Goal: Task Accomplishment & Management: Manage account settings

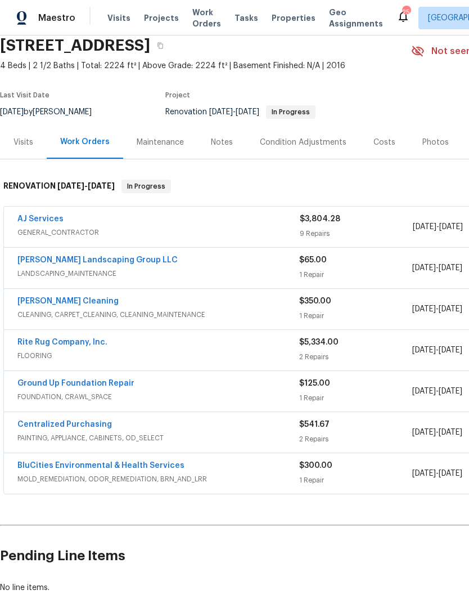
scroll to position [46, 0]
click at [222, 141] on div "Notes" at bounding box center [222, 141] width 22 height 11
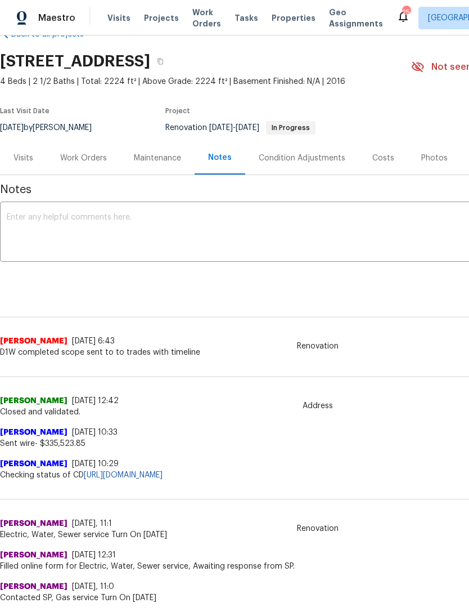
scroll to position [29, 0]
click at [337, 227] on textarea at bounding box center [318, 232] width 623 height 39
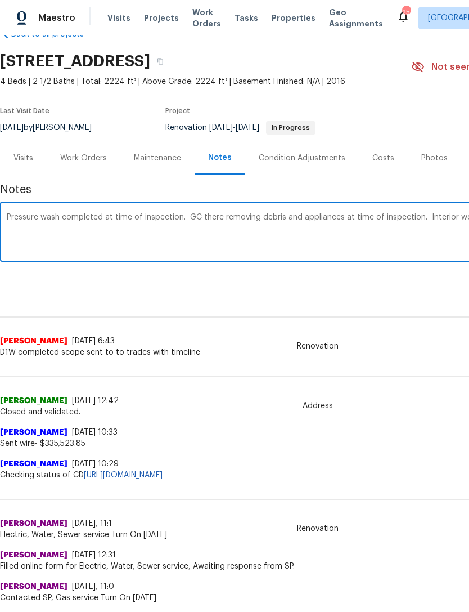
scroll to position [29, 167]
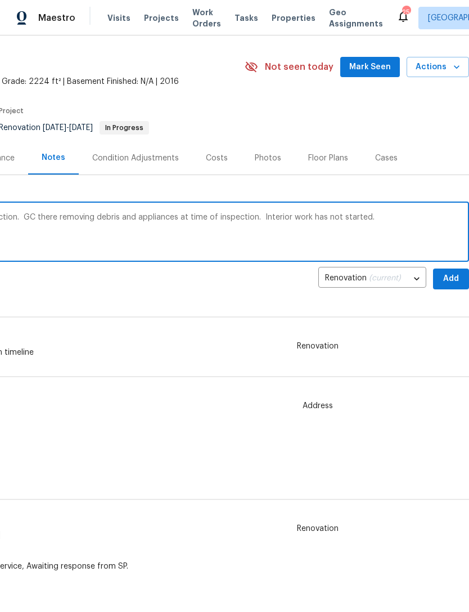
type textarea "Pressure wash completed at time of inspection. GC there removing debris and app…"
click at [455, 274] on span "Add" at bounding box center [451, 279] width 18 height 14
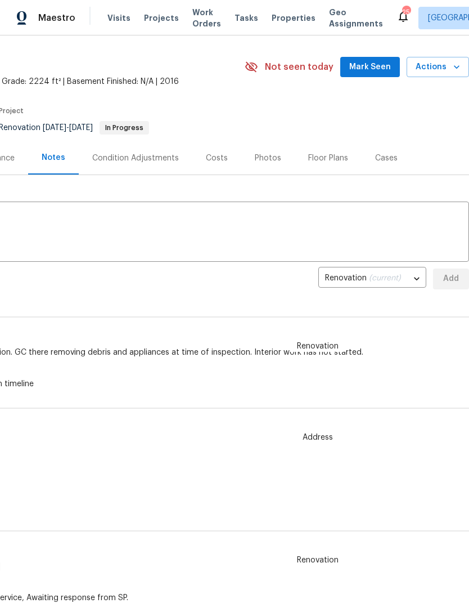
click at [382, 66] on span "Mark Seen" at bounding box center [371, 67] width 42 height 14
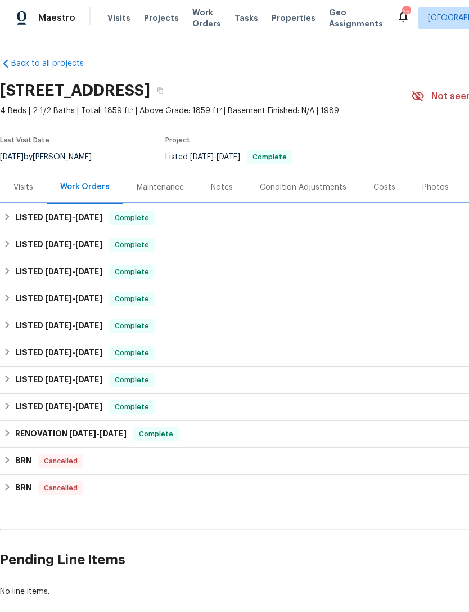
click at [15, 209] on div "LISTED 7/28/25 - 8/4/25 Complete" at bounding box center [318, 217] width 636 height 27
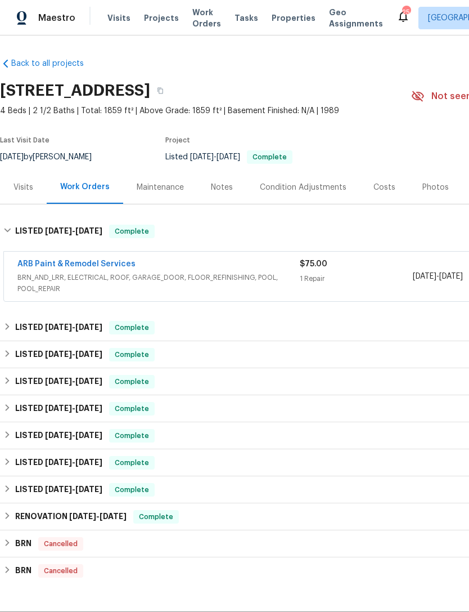
click at [257, 274] on span "BRN_AND_LRR, ELECTRICAL, ROOF, GARAGE_DOOR, FLOOR_REFINISHING, POOL, POOL_REPAIR" at bounding box center [158, 283] width 283 height 23
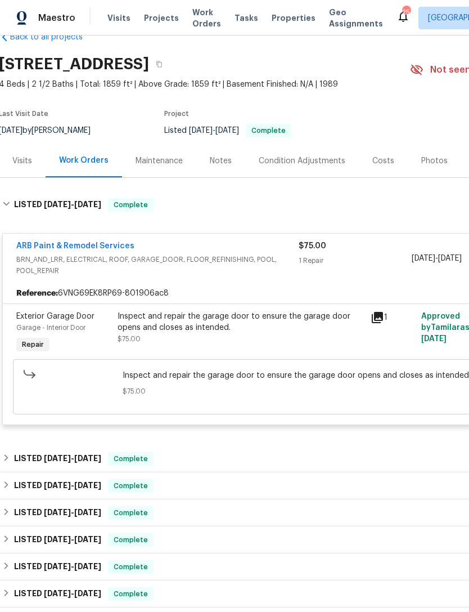
scroll to position [25, 2]
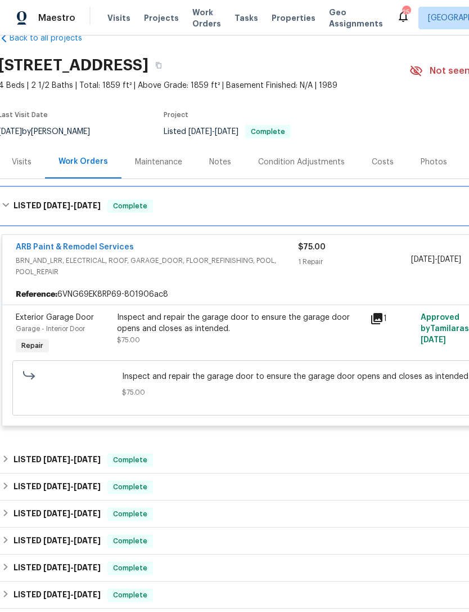
click at [5, 199] on div "LISTED 7/28/25 - 8/4/25 Complete" at bounding box center [316, 206] width 629 height 14
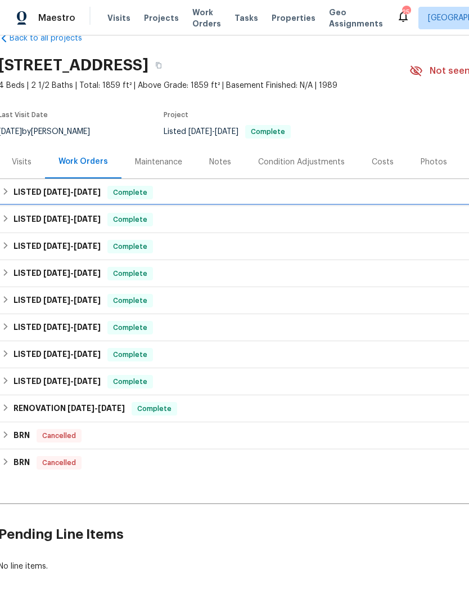
click at [4, 214] on div "LISTED 7/24/25 - 7/26/25 Complete" at bounding box center [316, 220] width 629 height 14
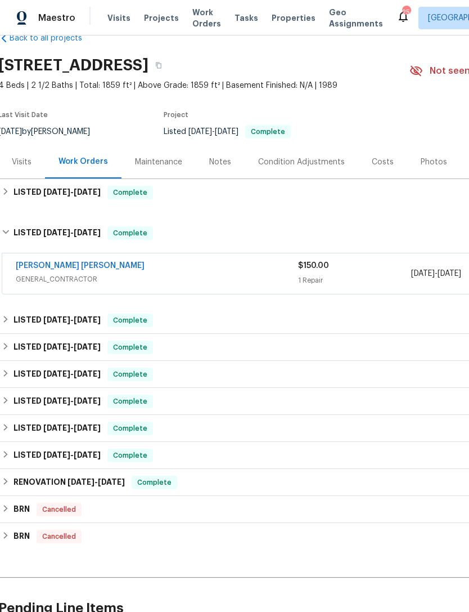
click at [261, 269] on div "Fernando Ruiz Hernandez" at bounding box center [157, 267] width 283 height 14
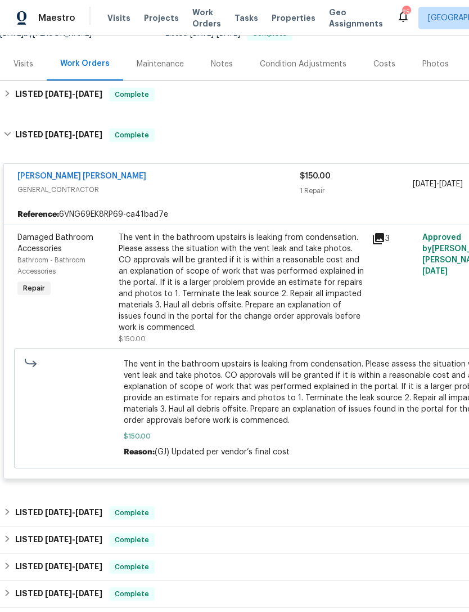
scroll to position [123, -3]
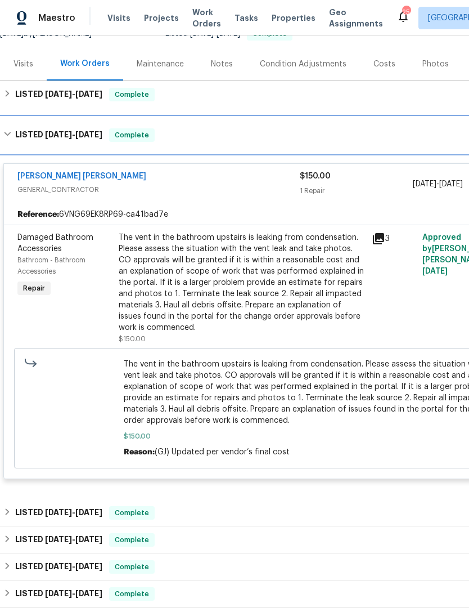
click at [8, 127] on div "LISTED 7/24/25 - 7/26/25 Complete" at bounding box center [318, 135] width 636 height 36
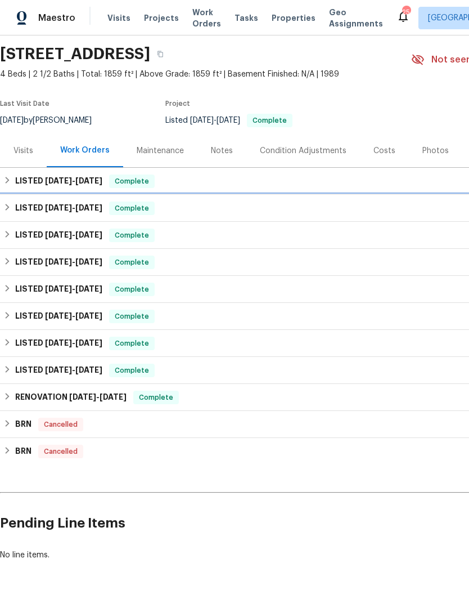
scroll to position [25, 0]
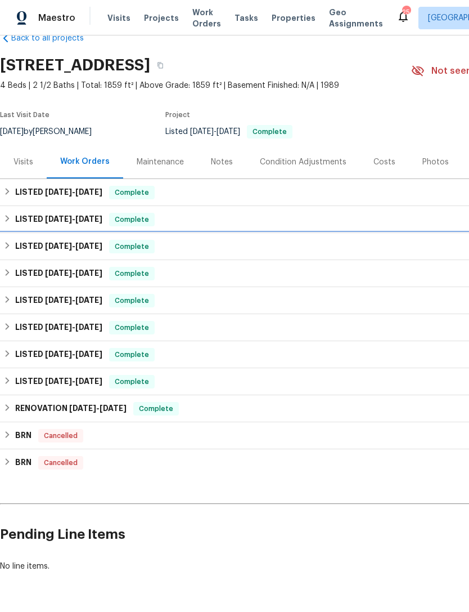
click at [2, 247] on div "LISTED 7/1/25 - 7/4/25 Complete" at bounding box center [318, 246] width 636 height 27
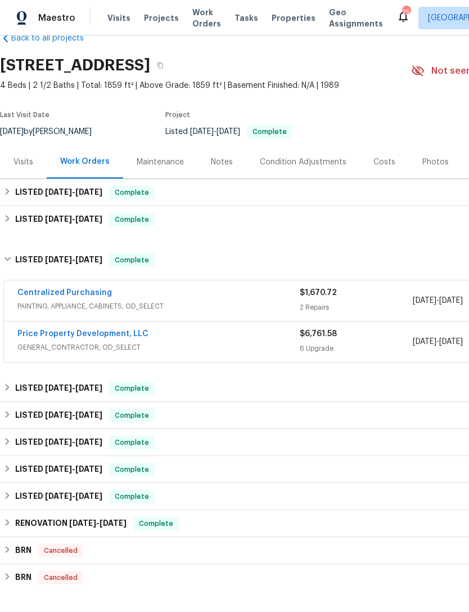
click at [264, 298] on div "Centralized Purchasing" at bounding box center [158, 294] width 283 height 14
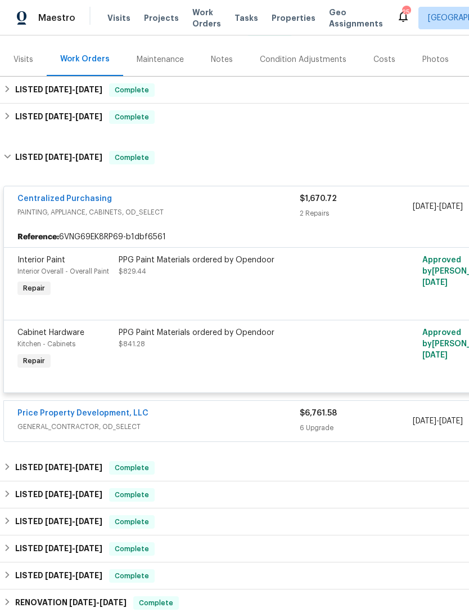
scroll to position [128, 0]
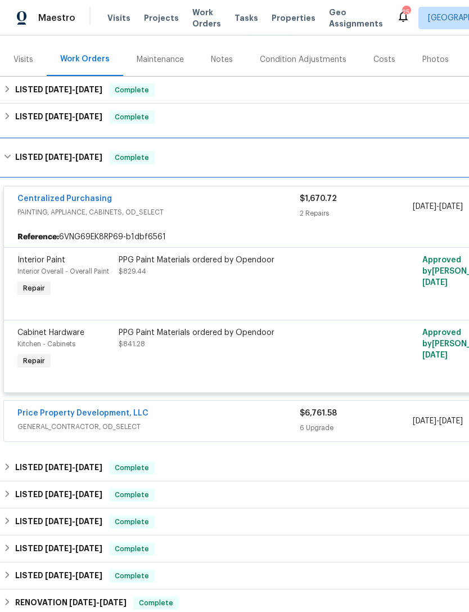
click at [14, 156] on div "LISTED 7/1/25 - 7/4/25 Complete" at bounding box center [317, 158] width 629 height 14
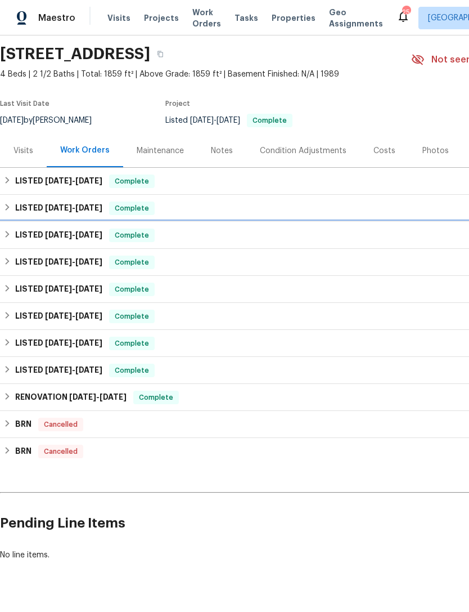
scroll to position [25, 0]
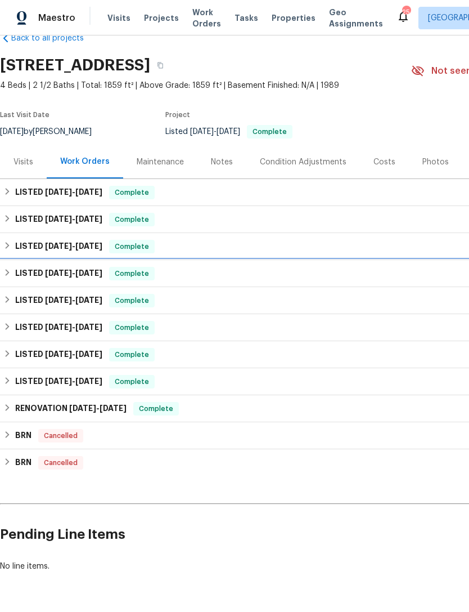
click at [2, 269] on div "LISTED 5/28/25 - 6/13/25 Complete" at bounding box center [318, 273] width 636 height 27
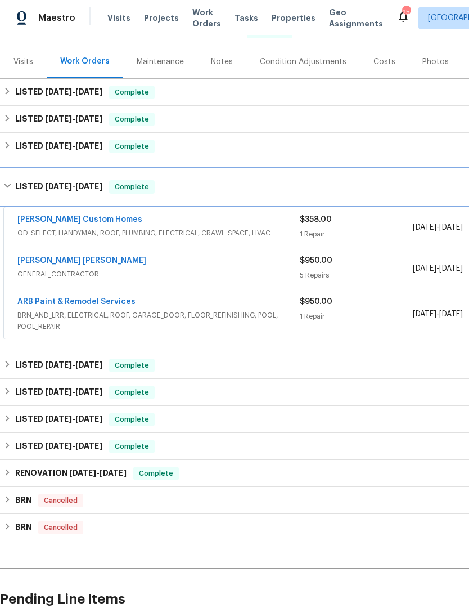
scroll to position [126, 0]
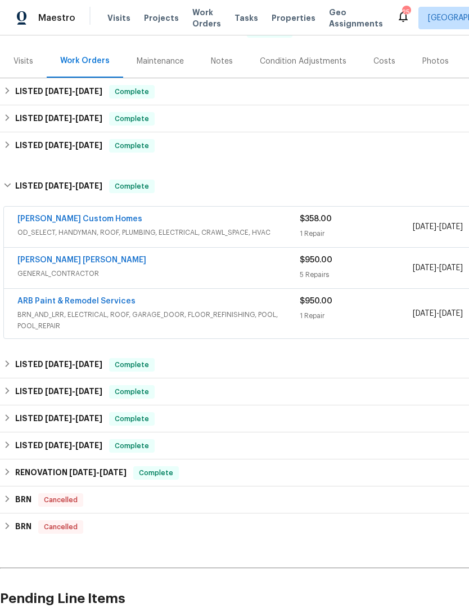
click at [269, 231] on span "OD_SELECT, HANDYMAN, ROOF, PLUMBING, ELECTRICAL, CRAWL_SPACE, HVAC" at bounding box center [158, 232] width 283 height 11
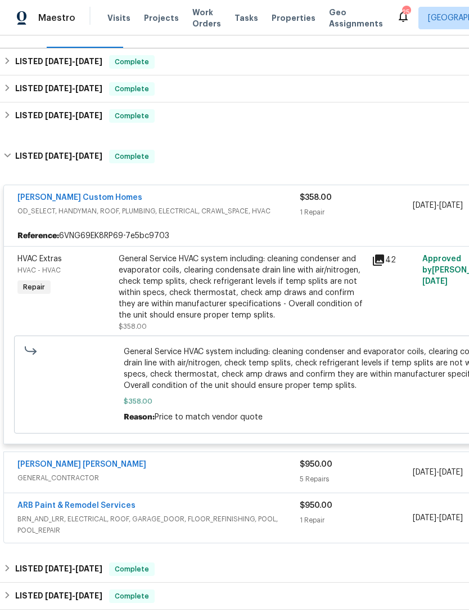
scroll to position [156, 1]
click at [263, 209] on span "OD_SELECT, HANDYMAN, ROOF, PLUMBING, ELECTRICAL, CRAWL_SPACE, HVAC" at bounding box center [157, 210] width 283 height 11
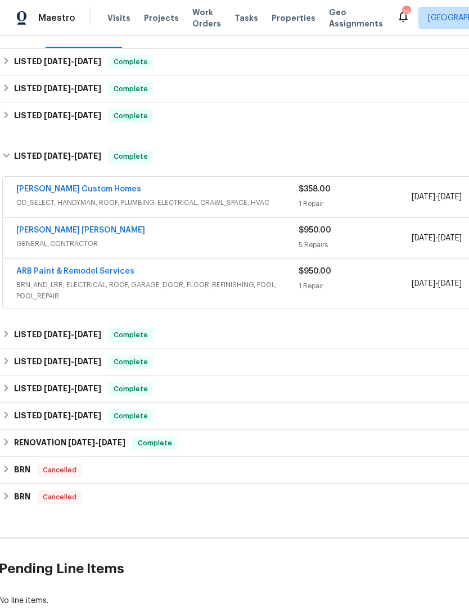
click at [246, 241] on span "GENERAL_CONTRACTOR" at bounding box center [157, 243] width 283 height 11
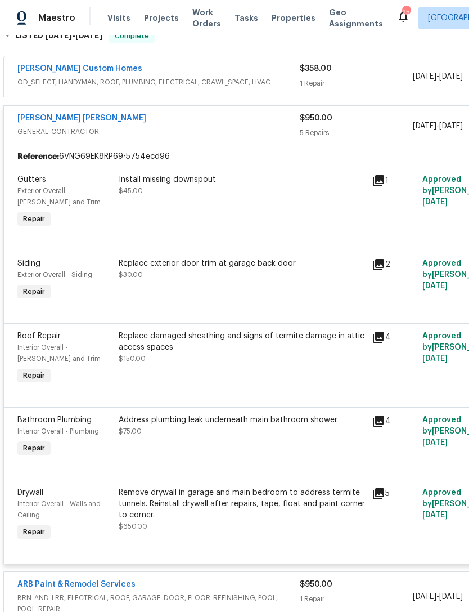
scroll to position [276, 0]
click at [252, 131] on span "GENERAL_CONTRACTOR" at bounding box center [158, 132] width 283 height 11
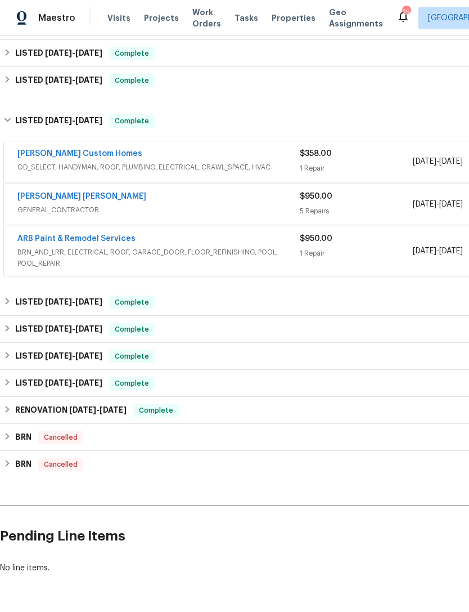
scroll to position [190, 0]
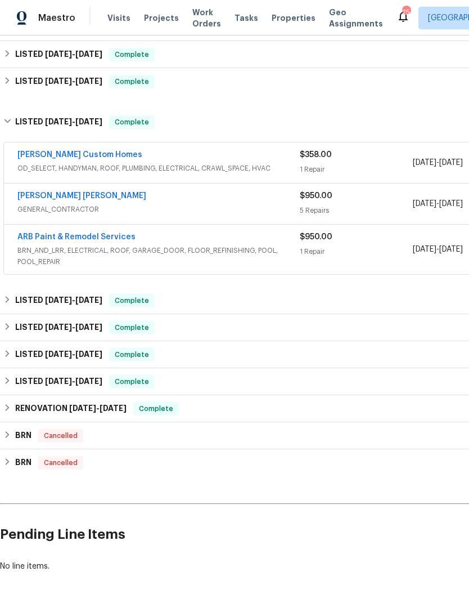
click at [365, 248] on div "1 Repair" at bounding box center [356, 251] width 113 height 11
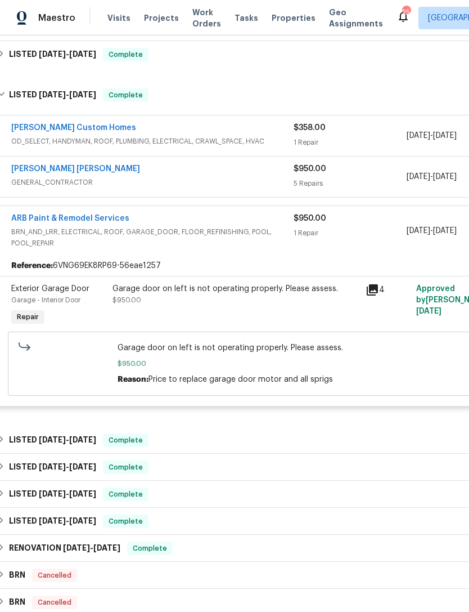
scroll to position [218, 7]
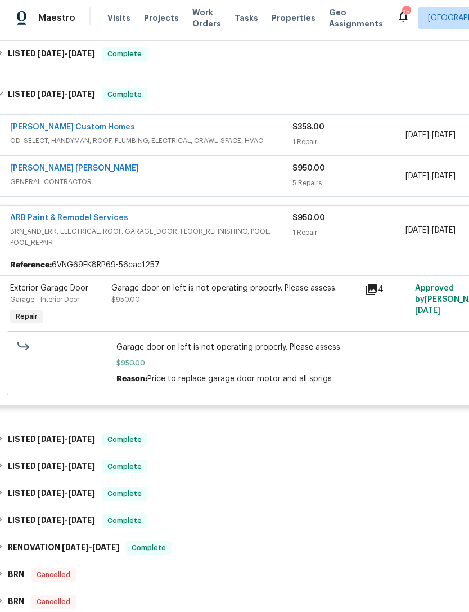
click at [278, 229] on span "BRN_AND_LRR, ELECTRICAL, ROOF, GARAGE_DOOR, FLOOR_REFINISHING, POOL, POOL_REPAIR" at bounding box center [151, 237] width 283 height 23
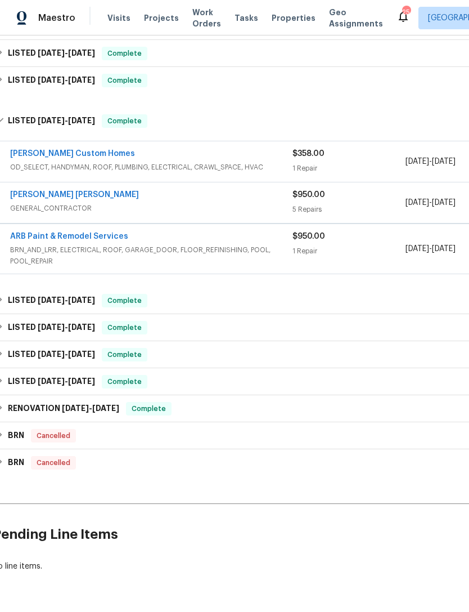
scroll to position [190, 7]
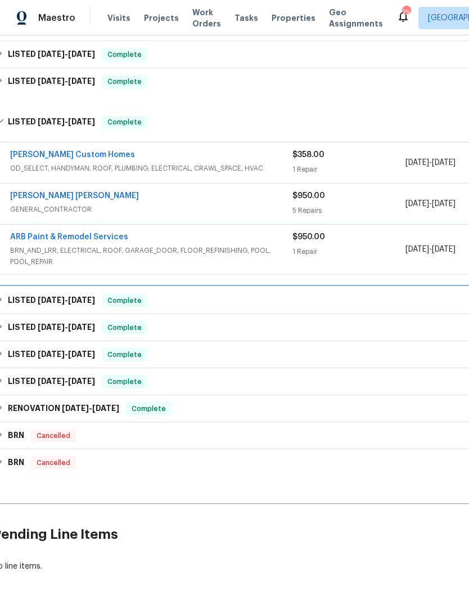
click at [193, 297] on div "LISTED 3/31/25 - 4/24/25 Complete" at bounding box center [310, 301] width 629 height 14
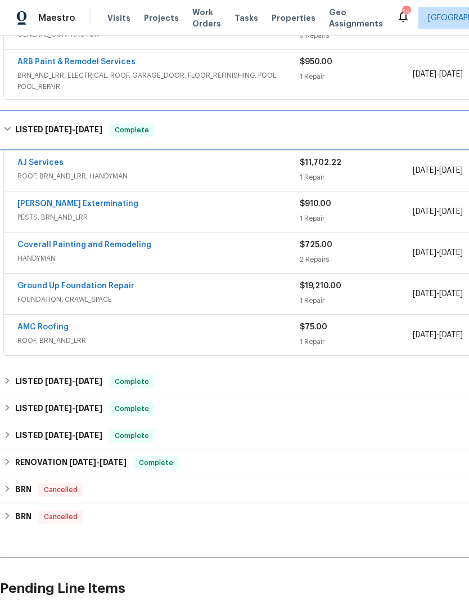
scroll to position [365, 0]
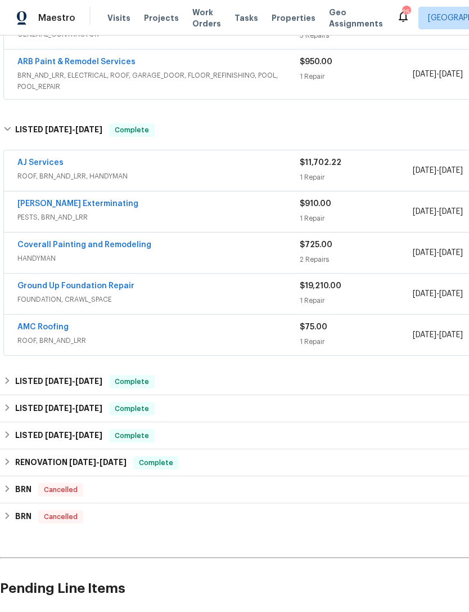
click at [271, 175] on span "ROOF, BRN_AND_LRR, HANDYMAN" at bounding box center [158, 176] width 283 height 11
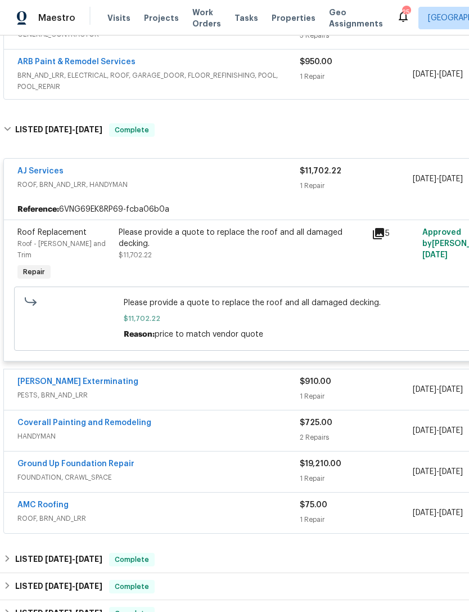
click at [277, 177] on div "AJ Services" at bounding box center [158, 173] width 283 height 14
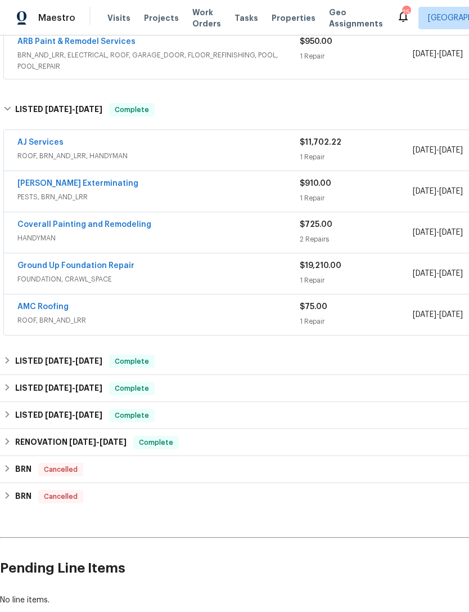
scroll to position [386, 0]
click at [282, 281] on span "FOUNDATION, CRAWL_SPACE" at bounding box center [158, 279] width 283 height 11
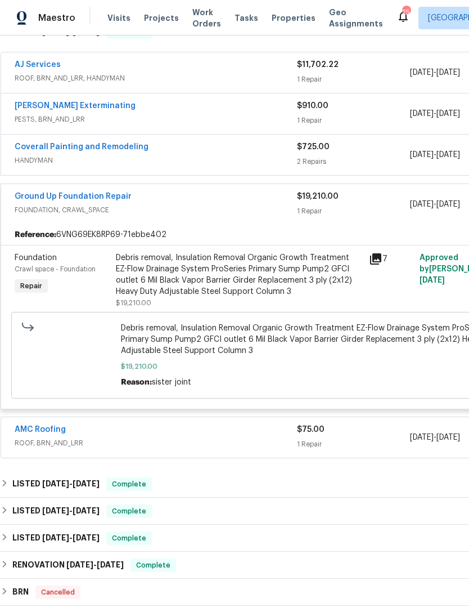
scroll to position [464, 3]
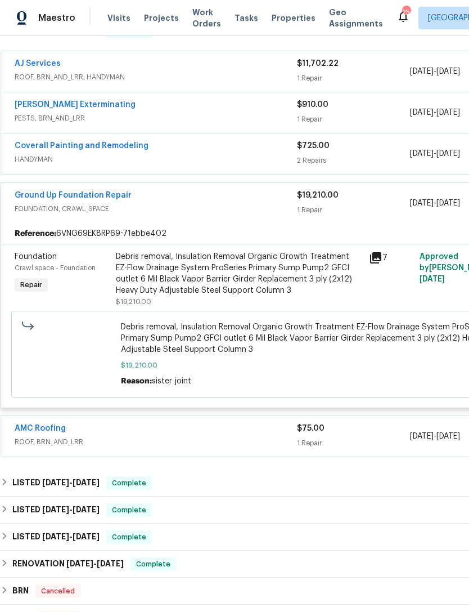
click at [274, 202] on div "Ground Up Foundation Repair" at bounding box center [156, 197] width 283 height 14
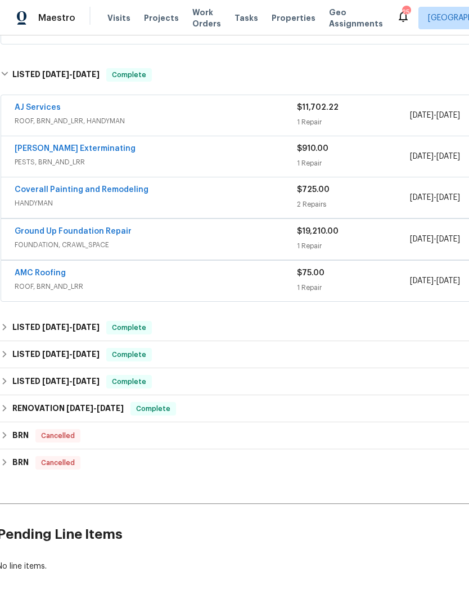
scroll to position [419, 3]
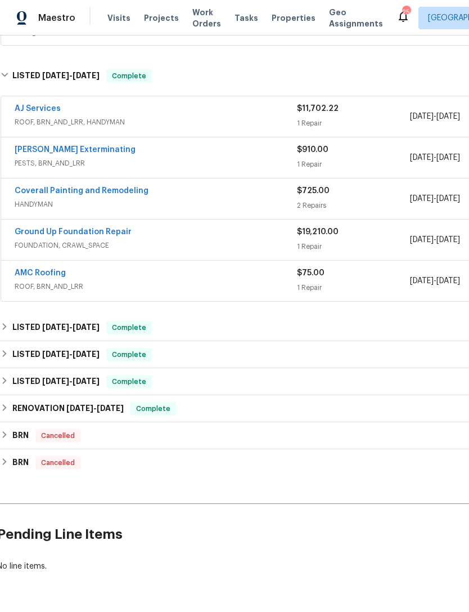
click at [289, 278] on div "AMC Roofing" at bounding box center [156, 274] width 283 height 14
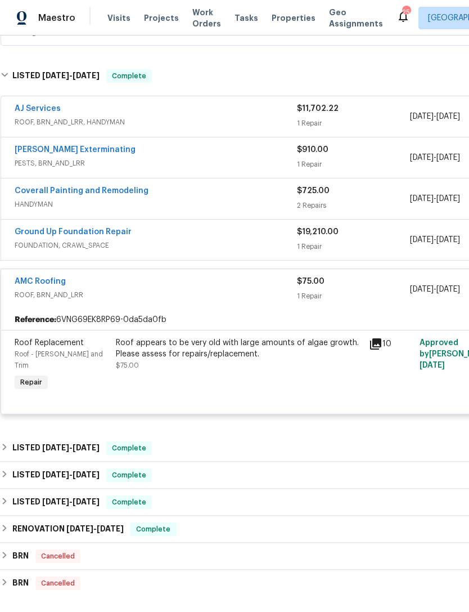
click at [273, 288] on div "AMC Roofing" at bounding box center [156, 283] width 283 height 14
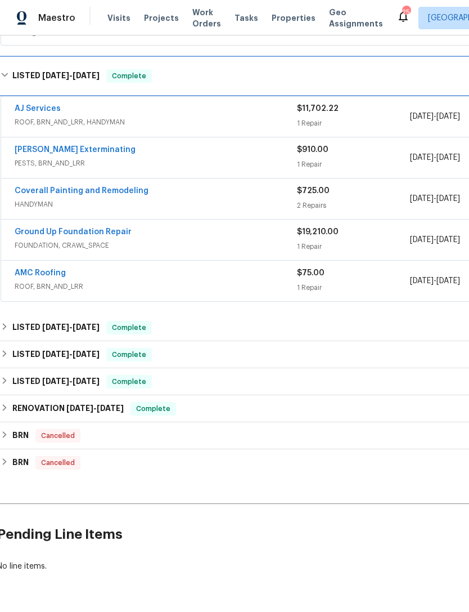
click at [25, 71] on h6 "LISTED 3/31/25 - 4/24/25" at bounding box center [55, 76] width 87 height 14
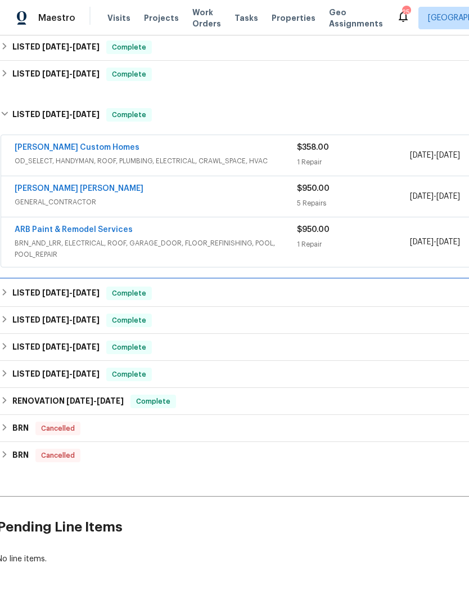
scroll to position [190, 3]
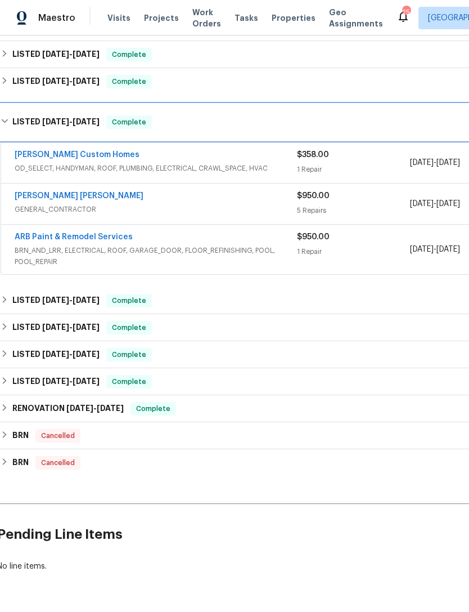
click at [12, 125] on h6 "LISTED 5/28/25 - 6/13/25" at bounding box center [55, 122] width 87 height 14
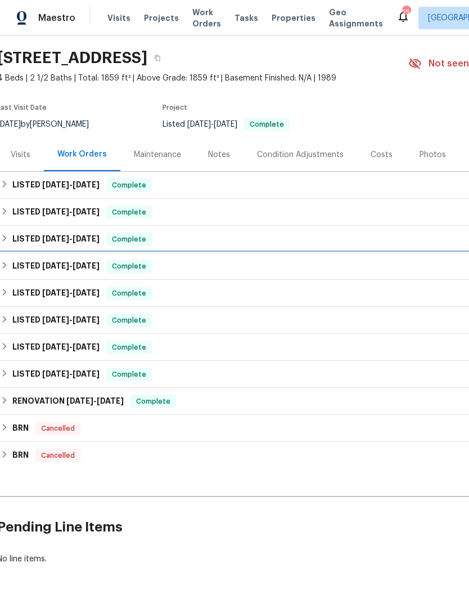
scroll to position [25, 3]
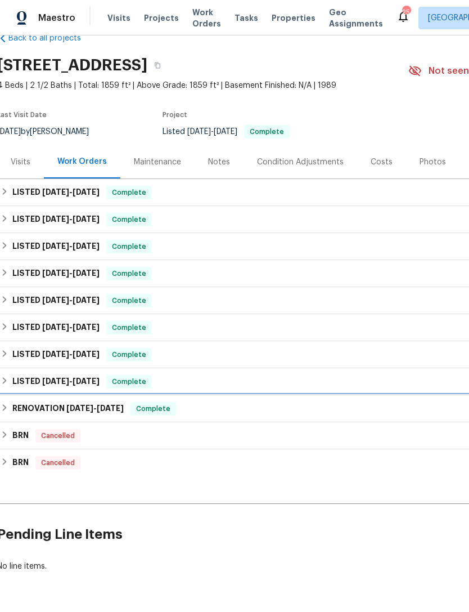
click at [19, 402] on h6 "RENOVATION 12/19/24 - 12/27/24" at bounding box center [67, 409] width 111 height 14
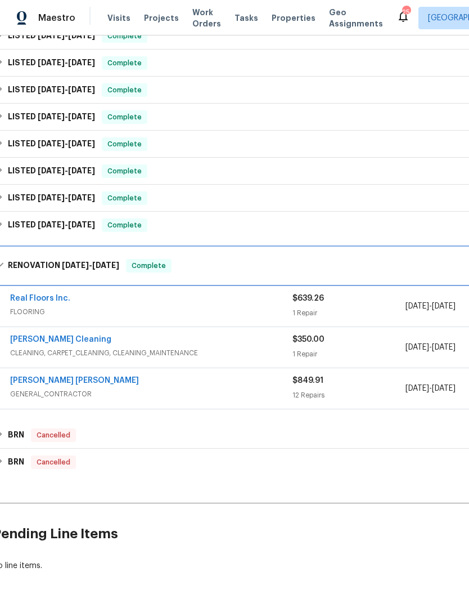
scroll to position [181, 7]
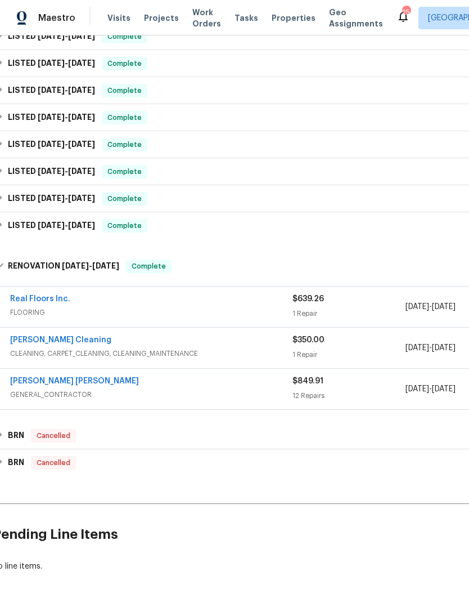
click at [133, 377] on div "[PERSON_NAME] [PERSON_NAME]" at bounding box center [151, 382] width 283 height 14
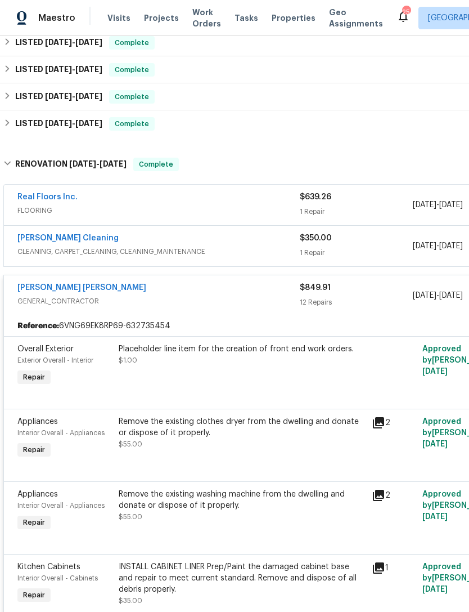
scroll to position [286, 0]
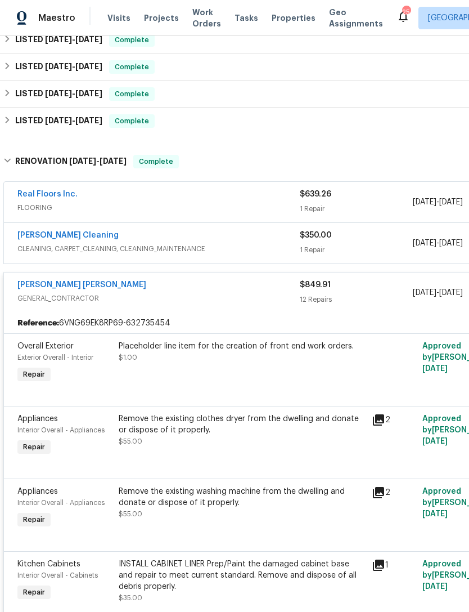
click at [184, 303] on span "GENERAL_CONTRACTOR" at bounding box center [158, 298] width 283 height 11
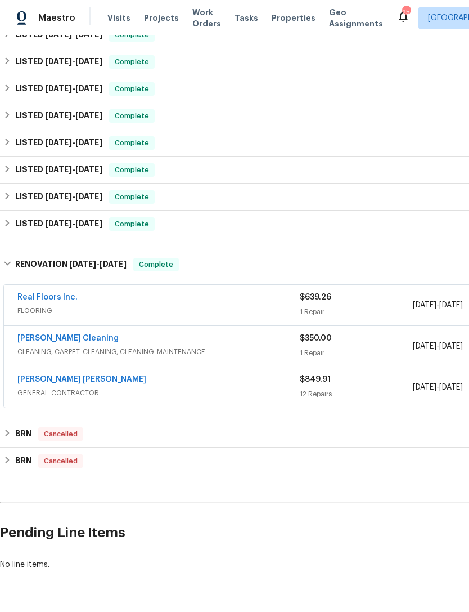
scroll to position [181, 0]
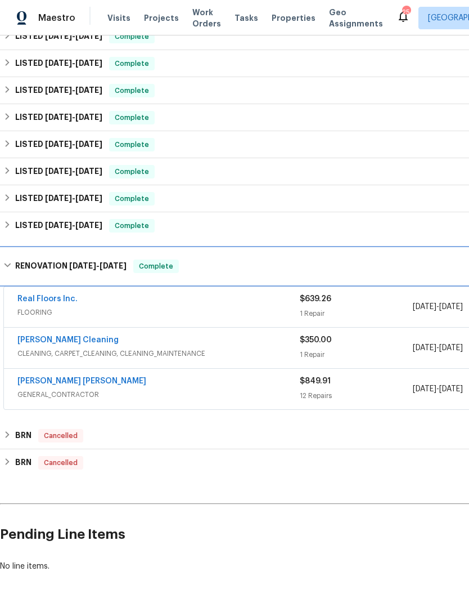
click at [6, 265] on icon at bounding box center [7, 265] width 7 height 4
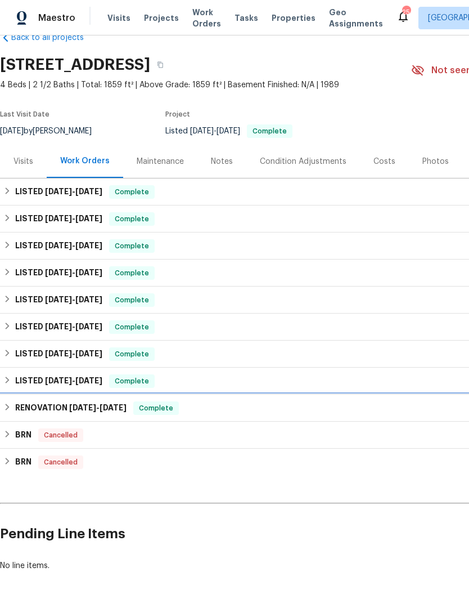
scroll to position [25, 0]
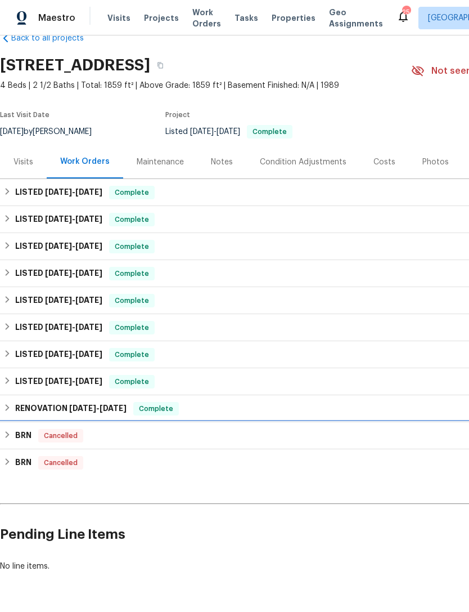
click at [13, 435] on div "BRN Cancelled" at bounding box center [317, 436] width 629 height 14
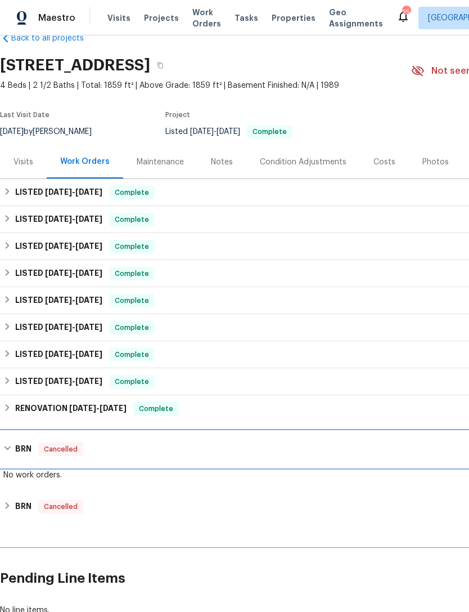
click at [8, 437] on div "BRN Cancelled" at bounding box center [318, 449] width 636 height 36
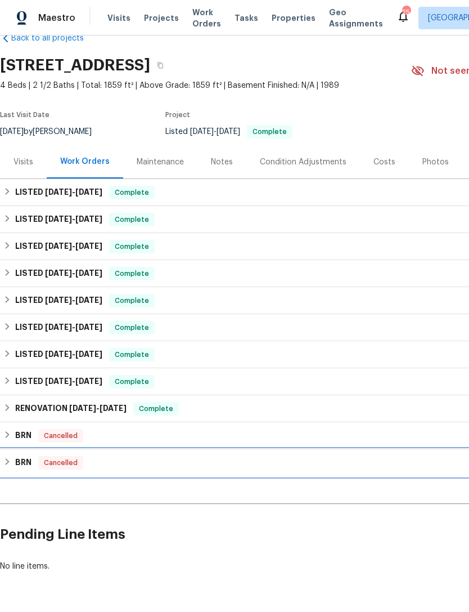
click at [2, 465] on div "BRN Cancelled" at bounding box center [318, 462] width 636 height 27
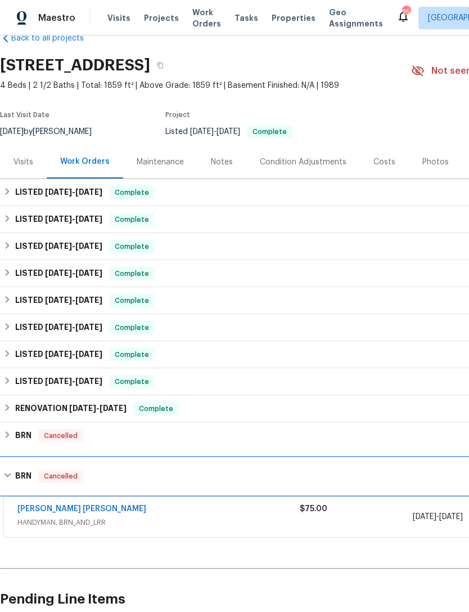
click at [12, 467] on div "BRN Cancelled" at bounding box center [318, 476] width 636 height 36
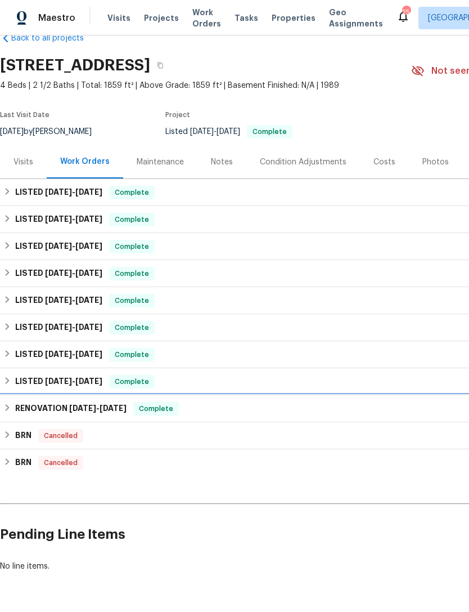
click at [7, 404] on icon at bounding box center [7, 408] width 8 height 8
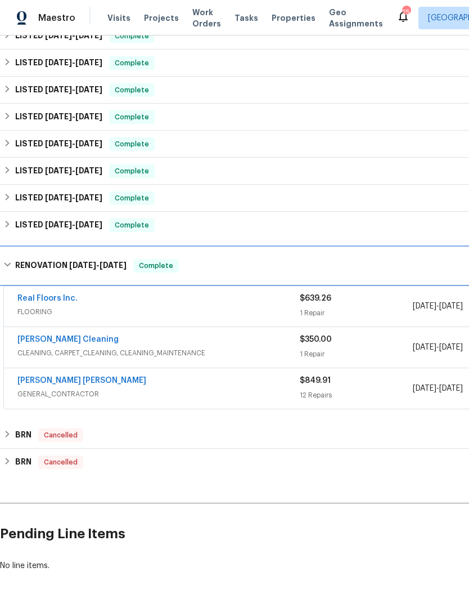
scroll to position [181, 0]
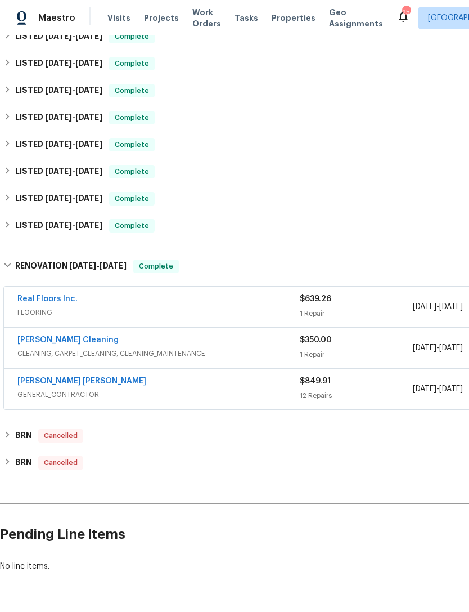
click at [34, 392] on span "GENERAL_CONTRACTOR" at bounding box center [158, 394] width 283 height 11
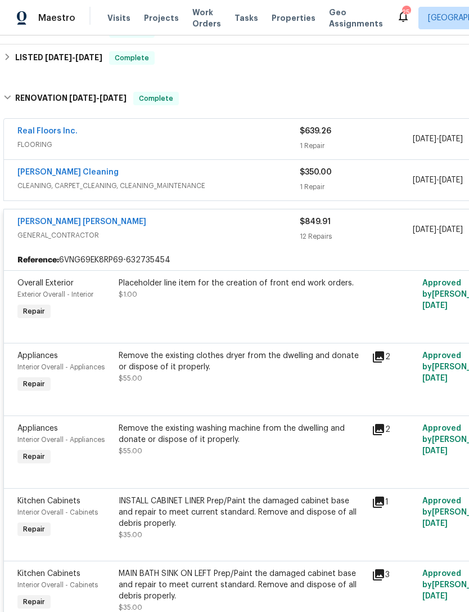
scroll to position [348, 0]
click at [280, 233] on span "GENERAL_CONTRACTOR" at bounding box center [158, 235] width 283 height 11
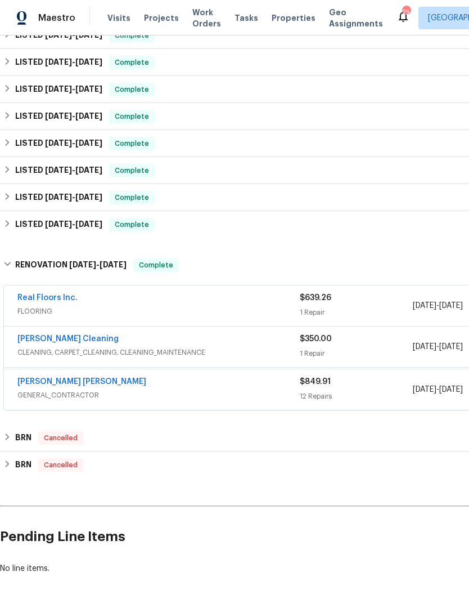
scroll to position [181, 0]
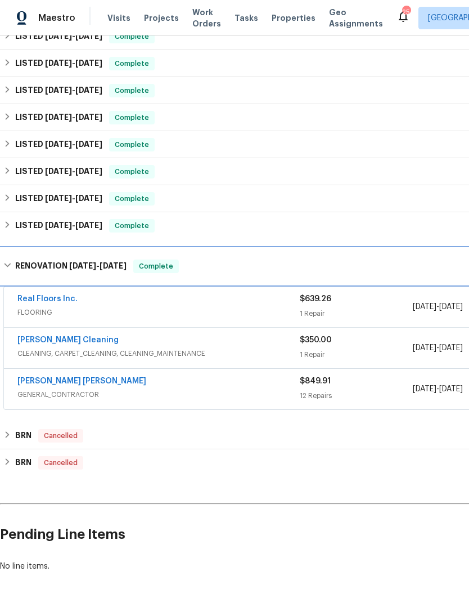
click at [6, 259] on div "RENOVATION 12/19/24 - 12/27/24 Complete" at bounding box center [318, 266] width 636 height 36
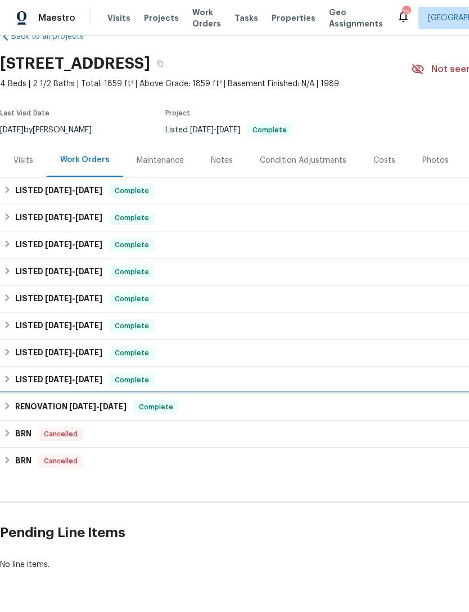
scroll to position [25, 0]
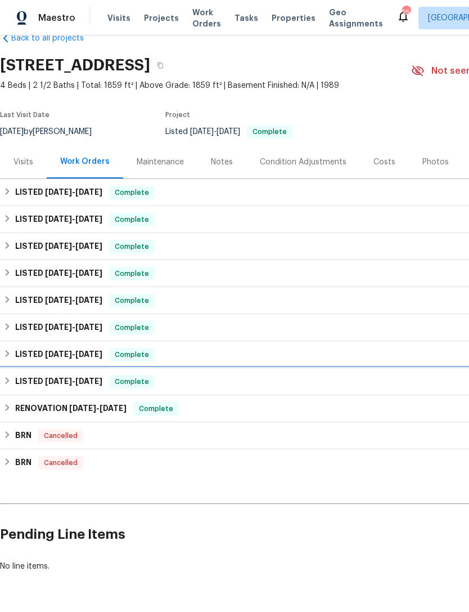
click at [12, 373] on div "LISTED 12/28/24 - 12/30/24 Complete" at bounding box center [318, 381] width 636 height 27
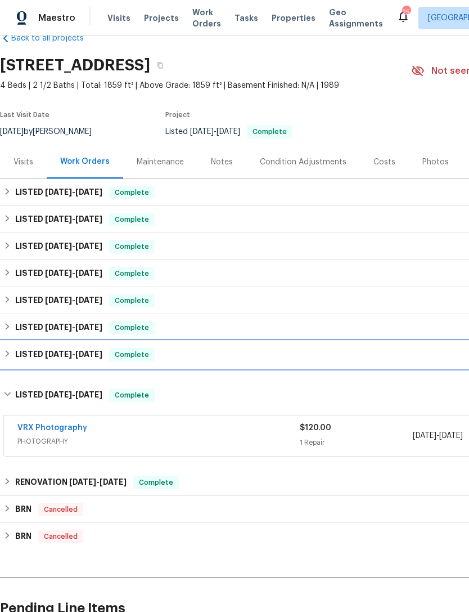
click at [6, 346] on div "LISTED 1/7/25 - 1/10/25 Complete" at bounding box center [318, 354] width 636 height 27
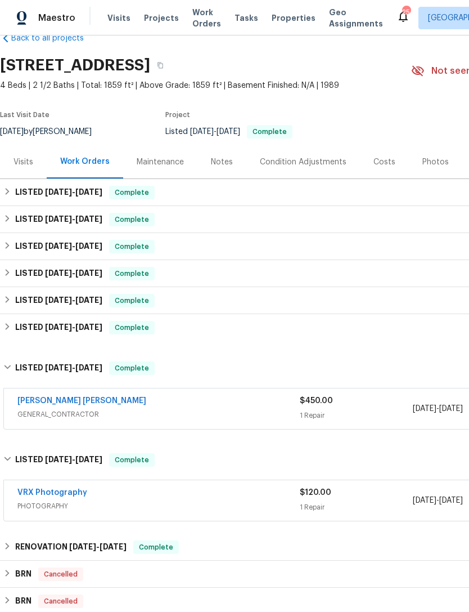
click at [39, 403] on link "[PERSON_NAME] [PERSON_NAME]" at bounding box center [81, 401] width 129 height 8
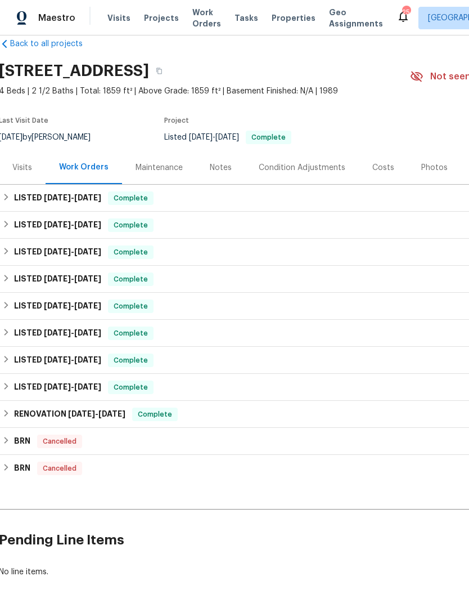
scroll to position [21, 1]
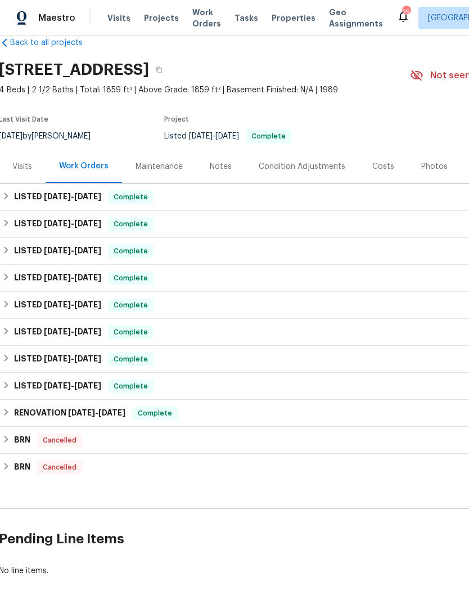
click at [7, 182] on div "Visits" at bounding box center [22, 166] width 47 height 33
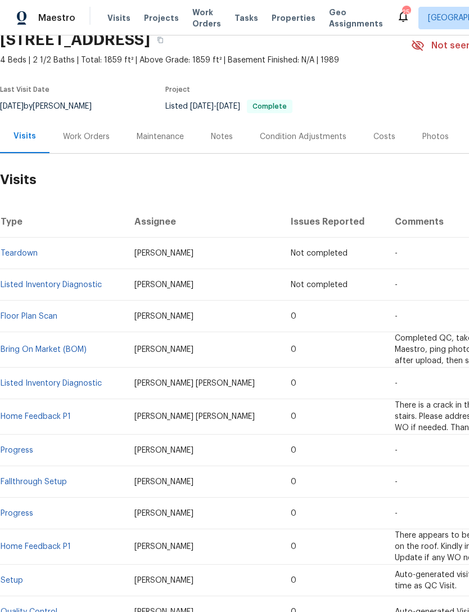
scroll to position [51, 0]
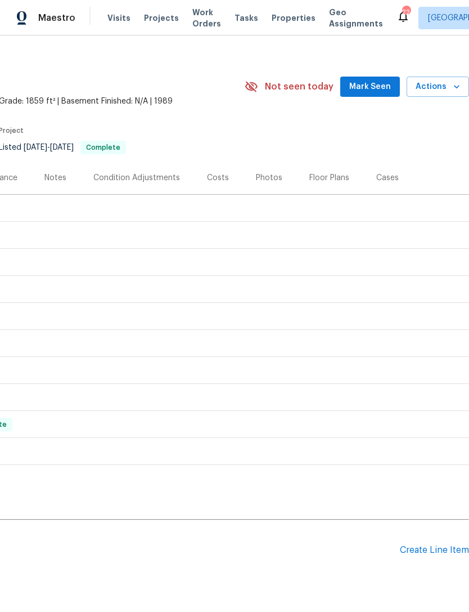
scroll to position [0, 167]
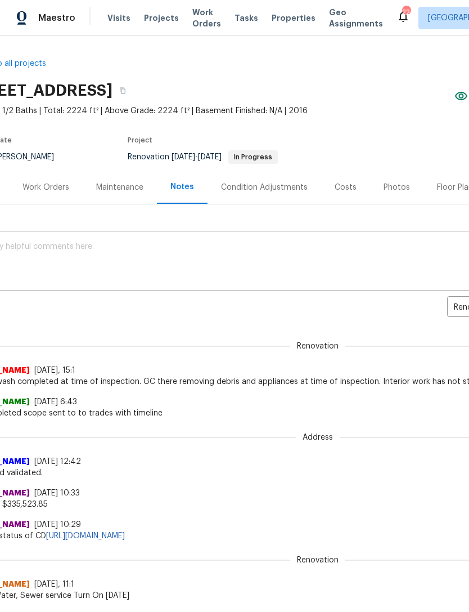
scroll to position [0, 38]
click at [281, 17] on span "Properties" at bounding box center [294, 17] width 44 height 11
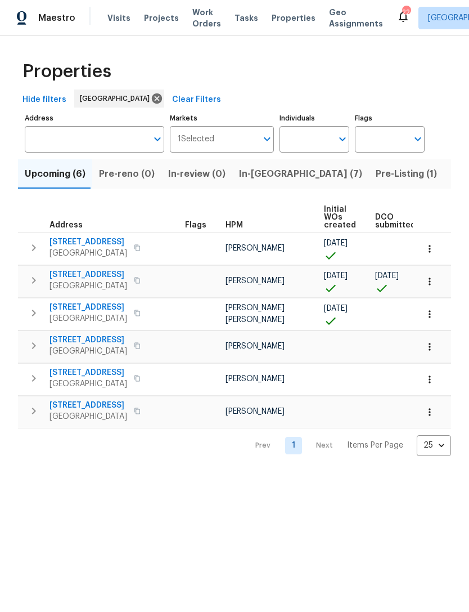
click at [110, 138] on input "Address" at bounding box center [86, 139] width 123 height 26
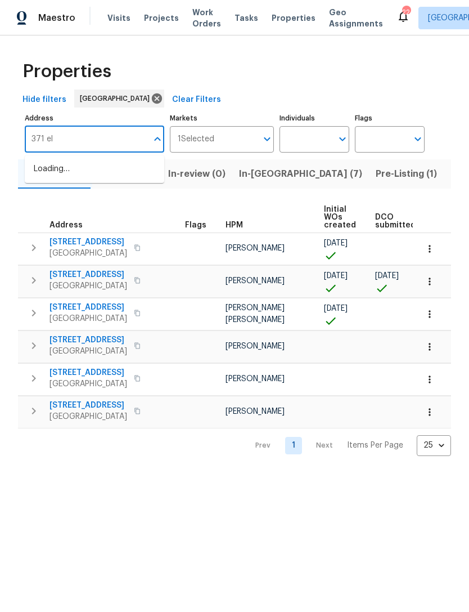
type input "371 elm"
click at [69, 166] on li "371 Elm Ave Lewisburg TN 37091" at bounding box center [95, 169] width 140 height 19
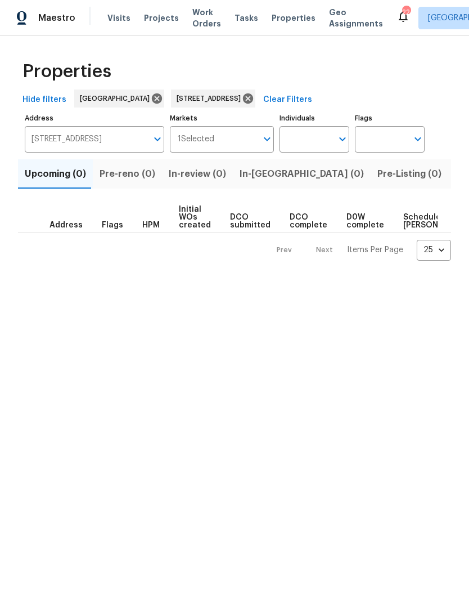
click at [46, 137] on input "371 Elm Ave Lewisburg TN 37091" at bounding box center [86, 139] width 123 height 26
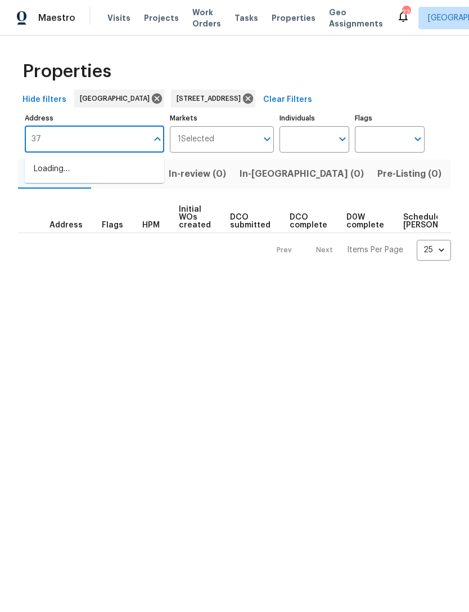
type input "3"
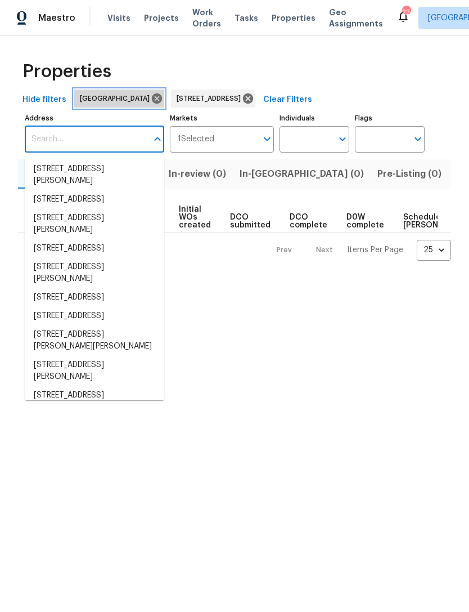
click at [151, 96] on icon at bounding box center [157, 98] width 12 height 12
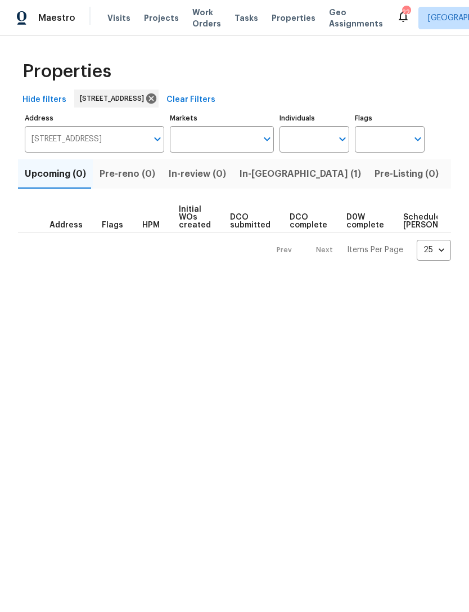
click at [256, 169] on span "In-reno (1)" at bounding box center [301, 174] width 122 height 16
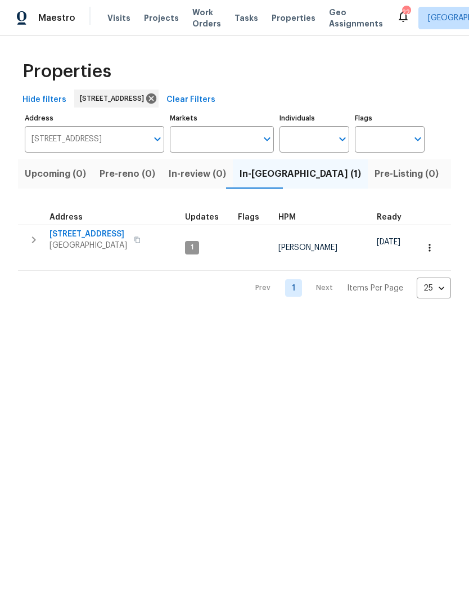
click at [32, 235] on icon "button" at bounding box center [34, 240] width 14 height 14
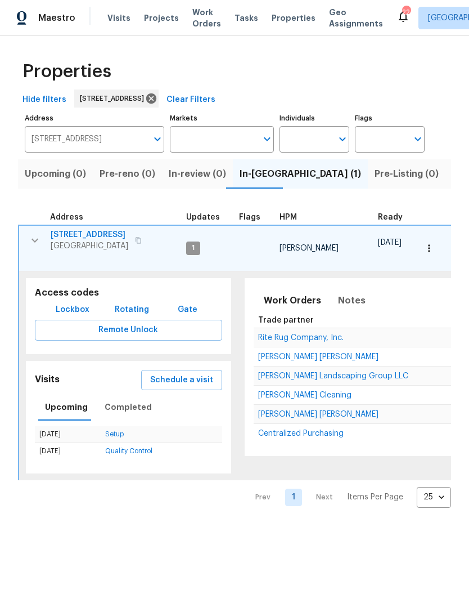
click at [196, 373] on span "Schedule a visit" at bounding box center [181, 380] width 63 height 14
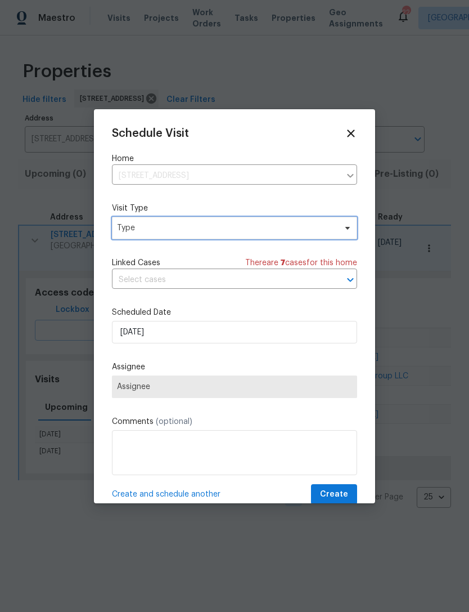
click at [244, 227] on span "Type" at bounding box center [226, 227] width 219 height 11
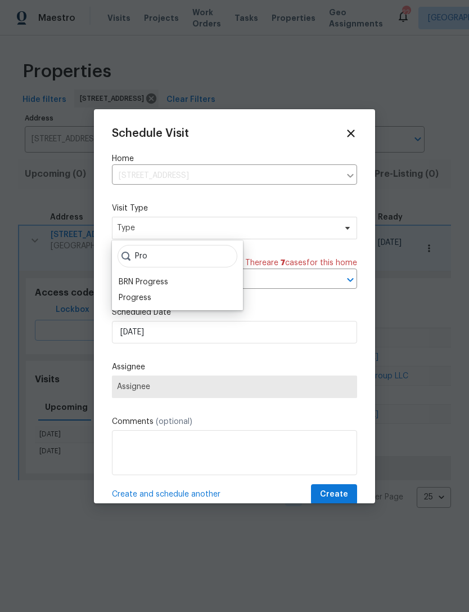
type input "Pro"
click at [144, 294] on div "Progress" at bounding box center [135, 297] width 33 height 11
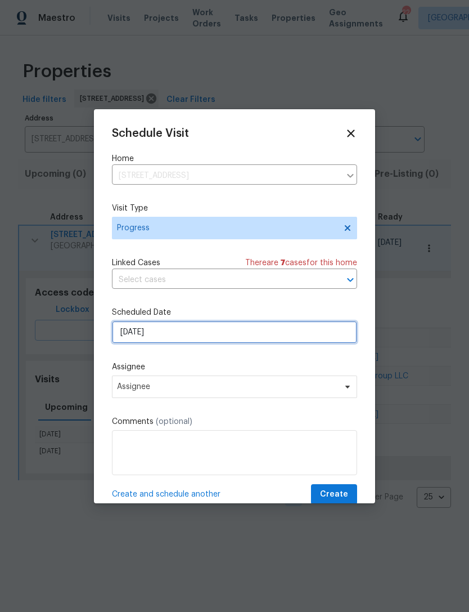
click at [236, 339] on input "8/27/2025" at bounding box center [234, 332] width 245 height 23
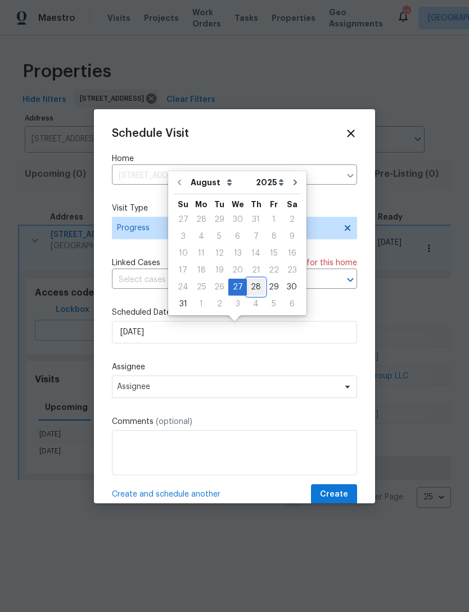
click at [254, 288] on div "28" at bounding box center [256, 287] width 18 height 16
type input "8/28/2025"
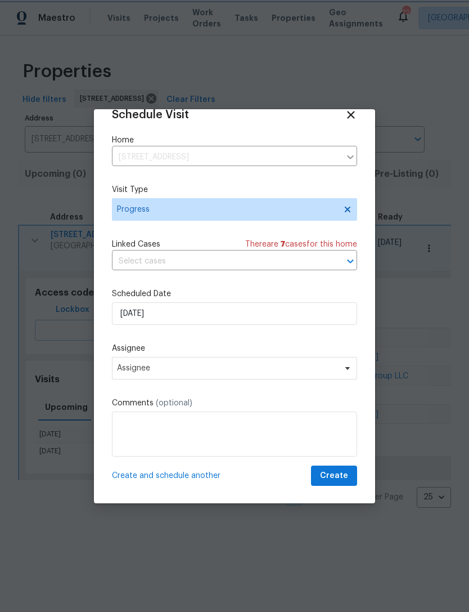
scroll to position [17, 0]
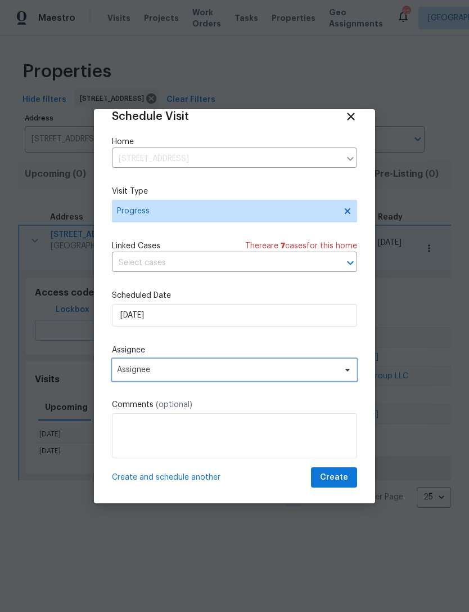
click at [252, 374] on span "Assignee" at bounding box center [227, 369] width 221 height 9
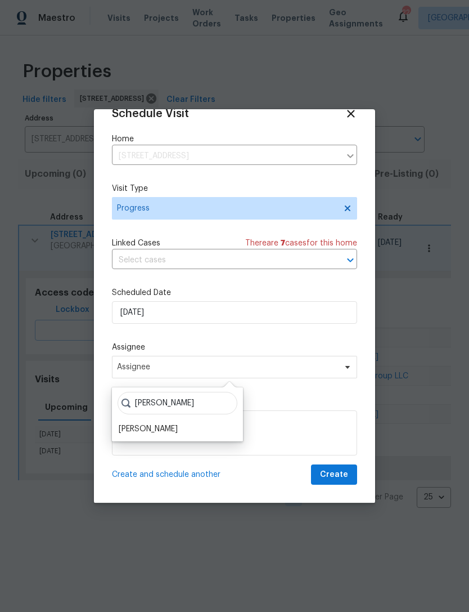
scroll to position [22, 0]
type input "Melissa"
click at [178, 428] on div "[PERSON_NAME]" at bounding box center [148, 428] width 59 height 11
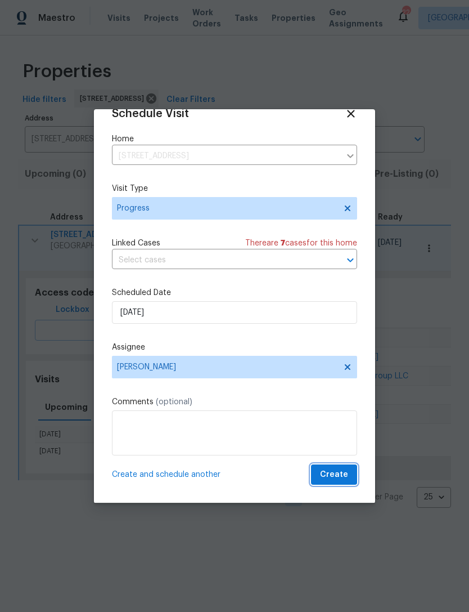
click at [348, 475] on span "Create" at bounding box center [334, 475] width 28 height 14
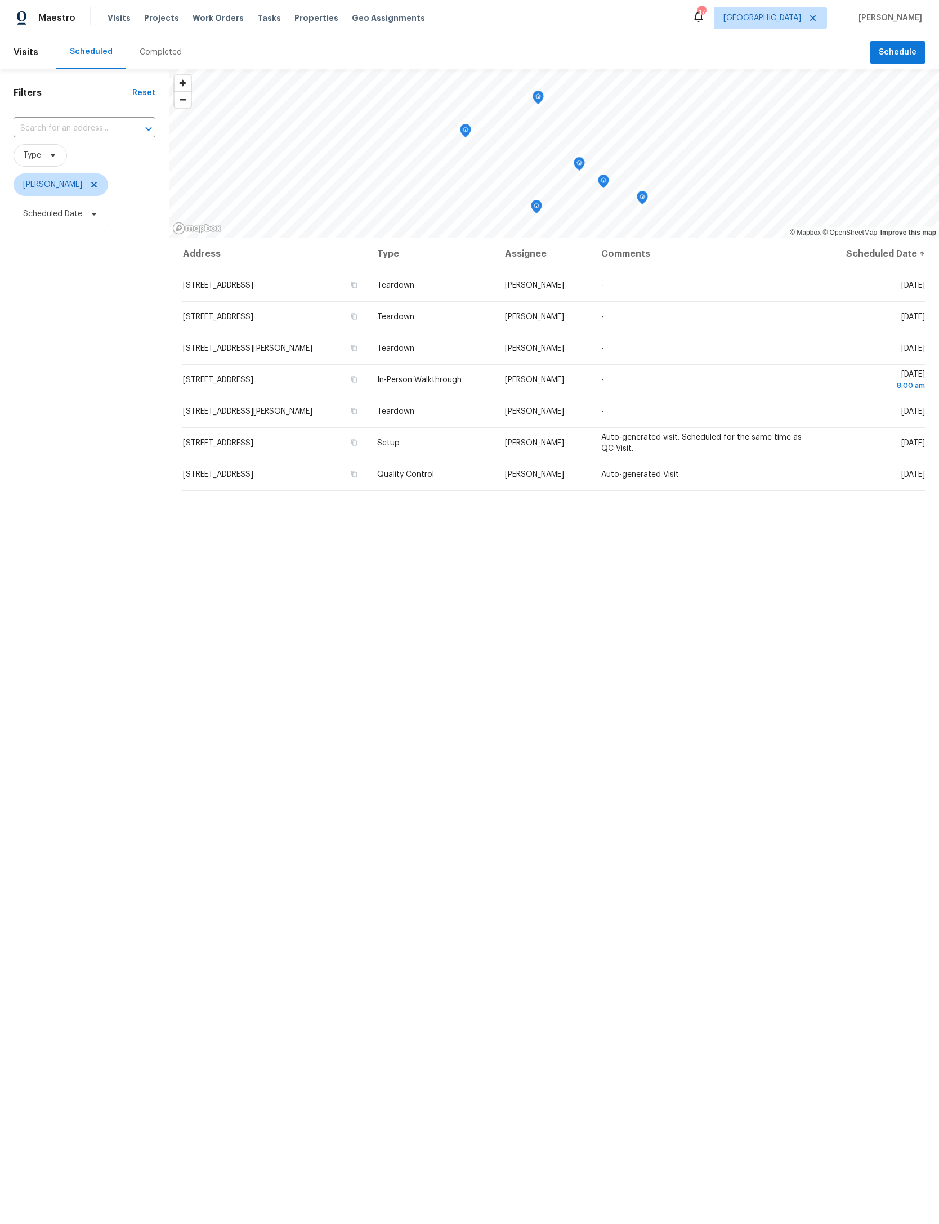
scroll to position [0, 82]
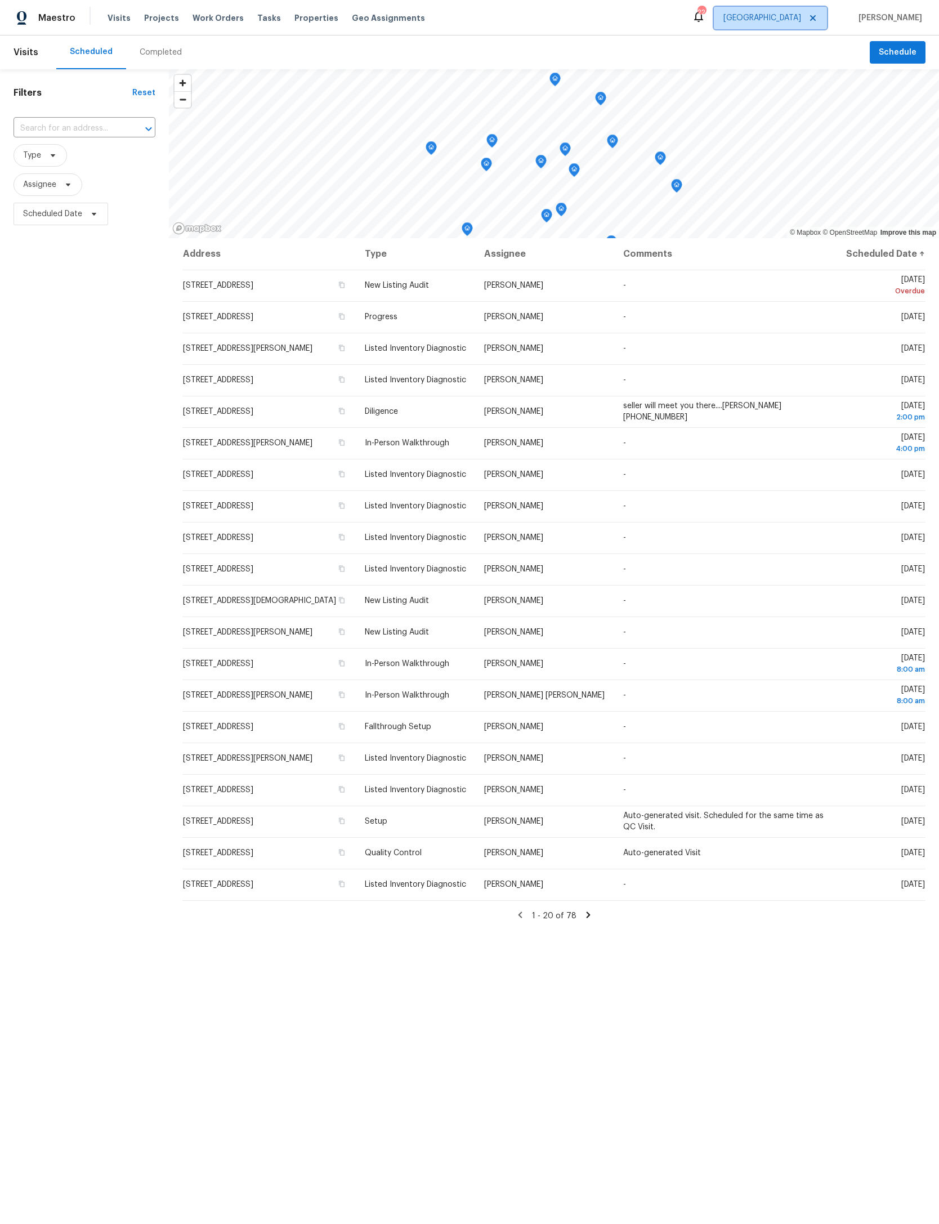
click at [808, 16] on icon at bounding box center [812, 18] width 9 height 9
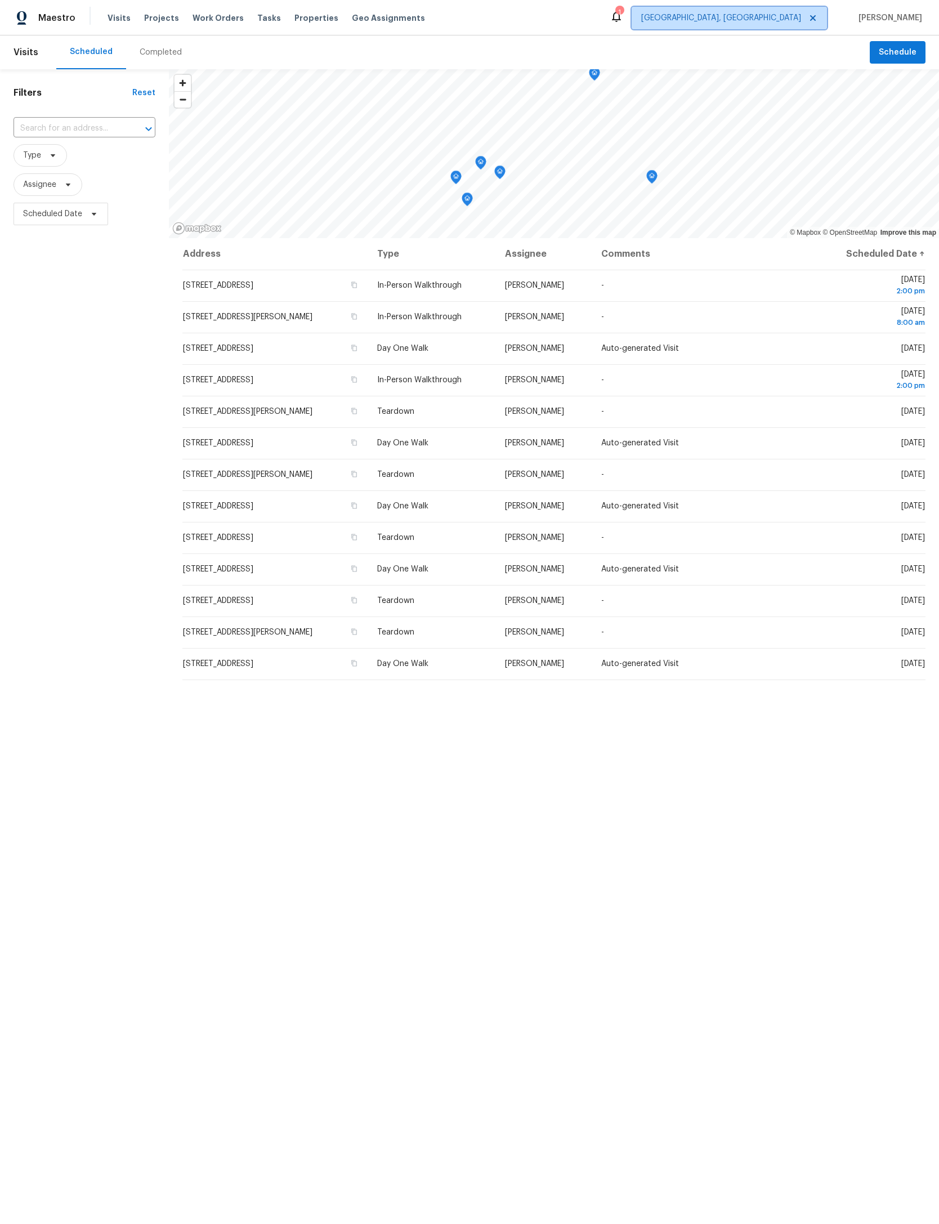
click at [808, 16] on span "Albuquerque, NM" at bounding box center [729, 18] width 195 height 23
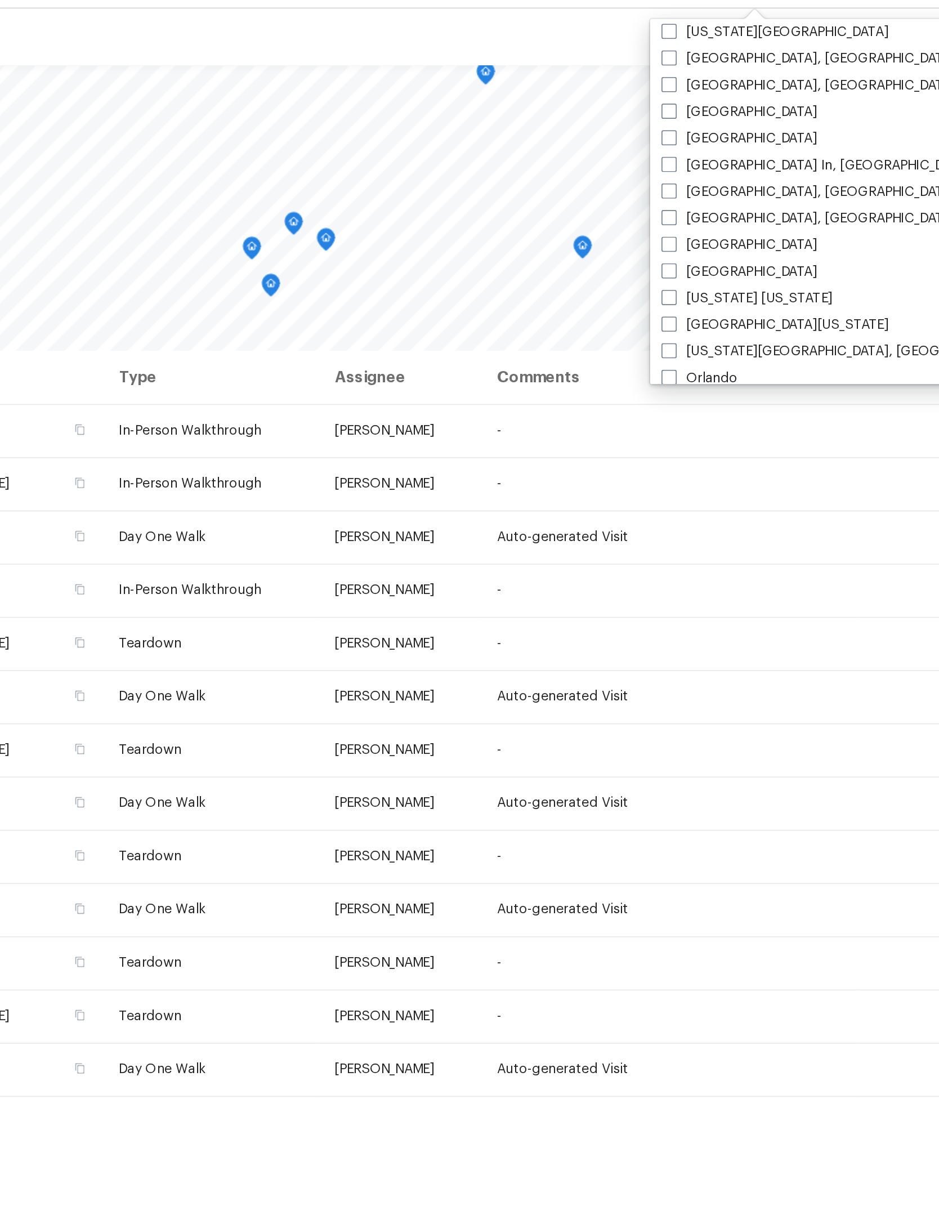
scroll to position [432, 0]
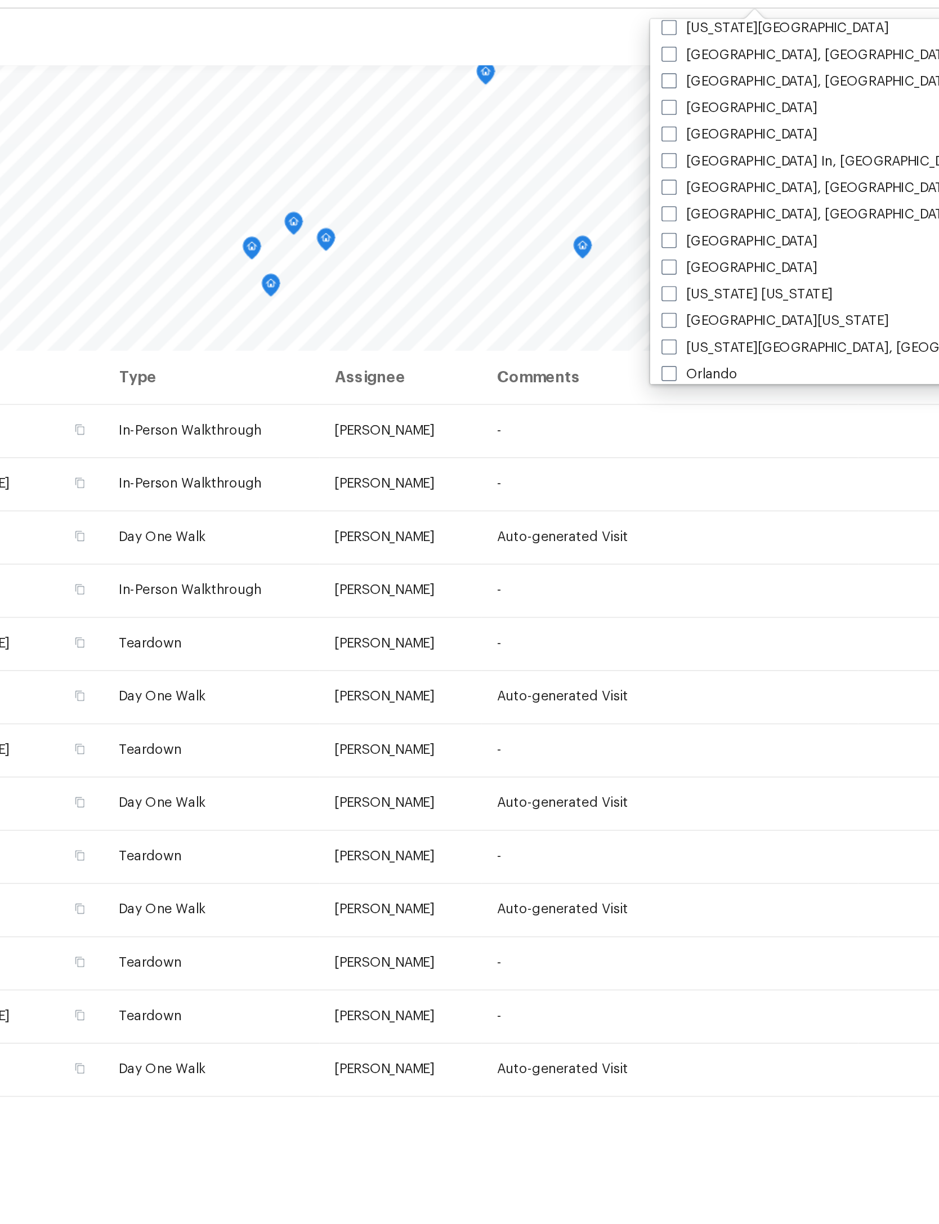
click at [699, 184] on span at bounding box center [703, 188] width 9 height 9
click at [699, 184] on input "[GEOGRAPHIC_DATA]" at bounding box center [702, 187] width 7 height 7
checkbox input "true"
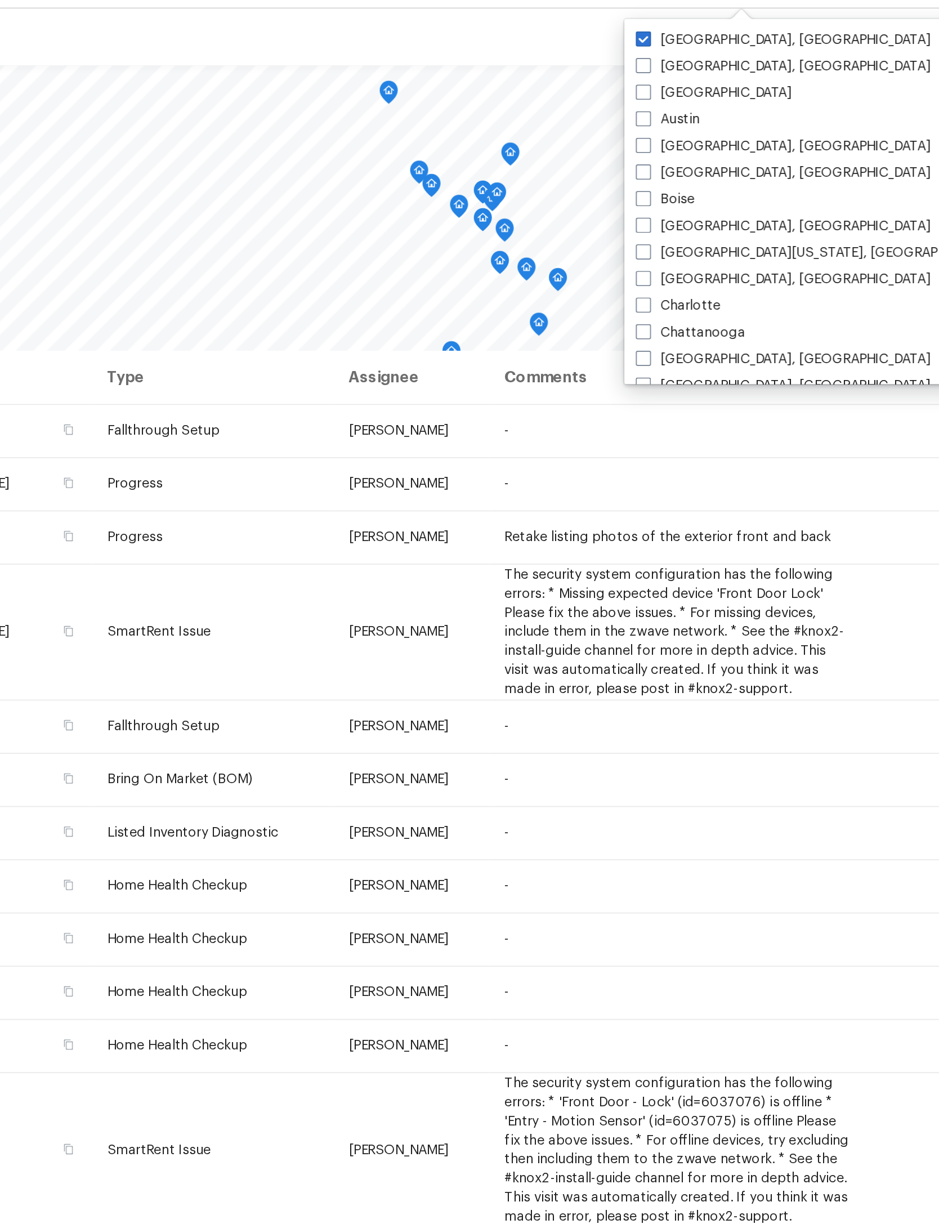
click at [683, 49] on span at bounding box center [687, 53] width 9 height 9
click at [683, 48] on input "Albuquerque, NM" at bounding box center [686, 51] width 7 height 7
checkbox input "false"
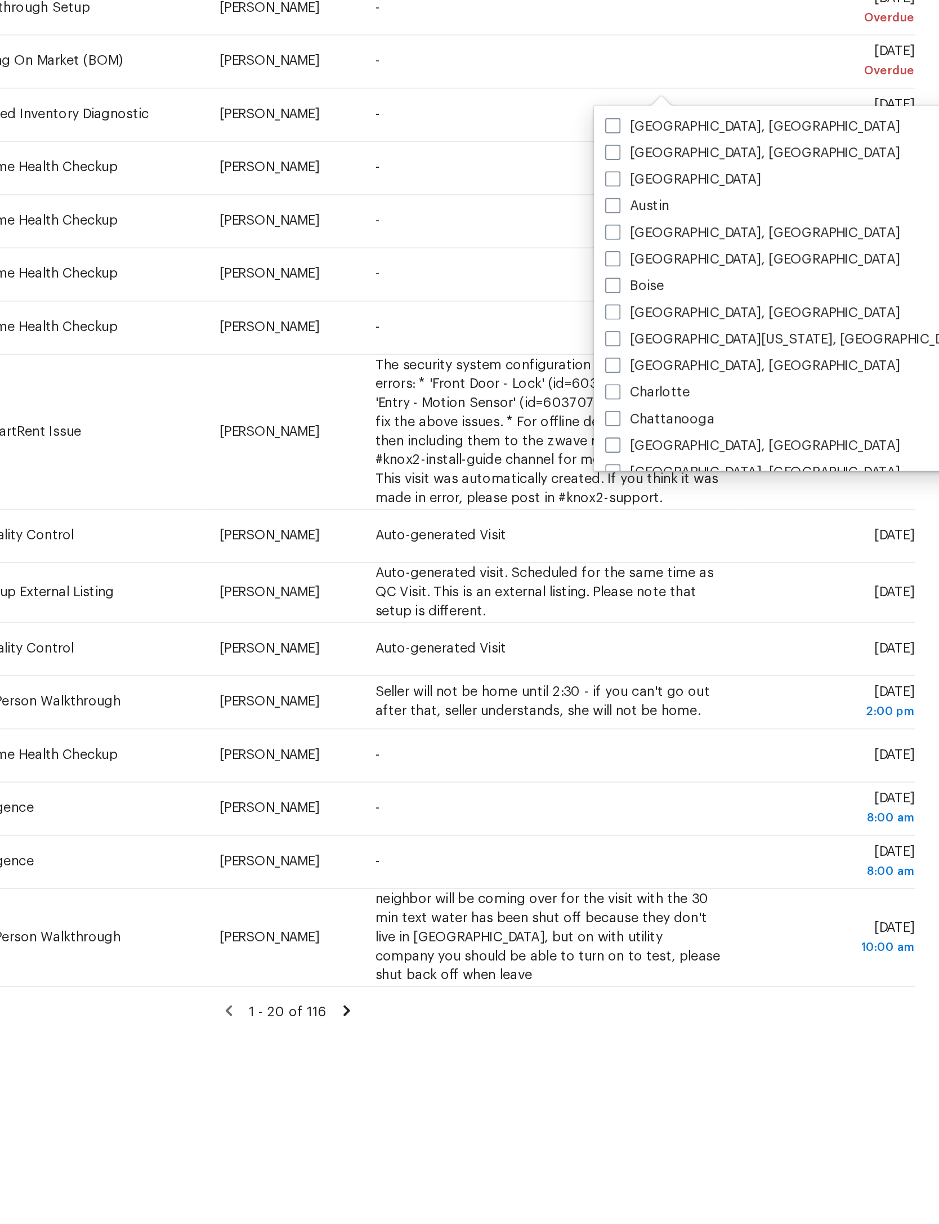
scroll to position [51, 0]
click at [0, 0] on icon at bounding box center [0, 0] width 0 height 0
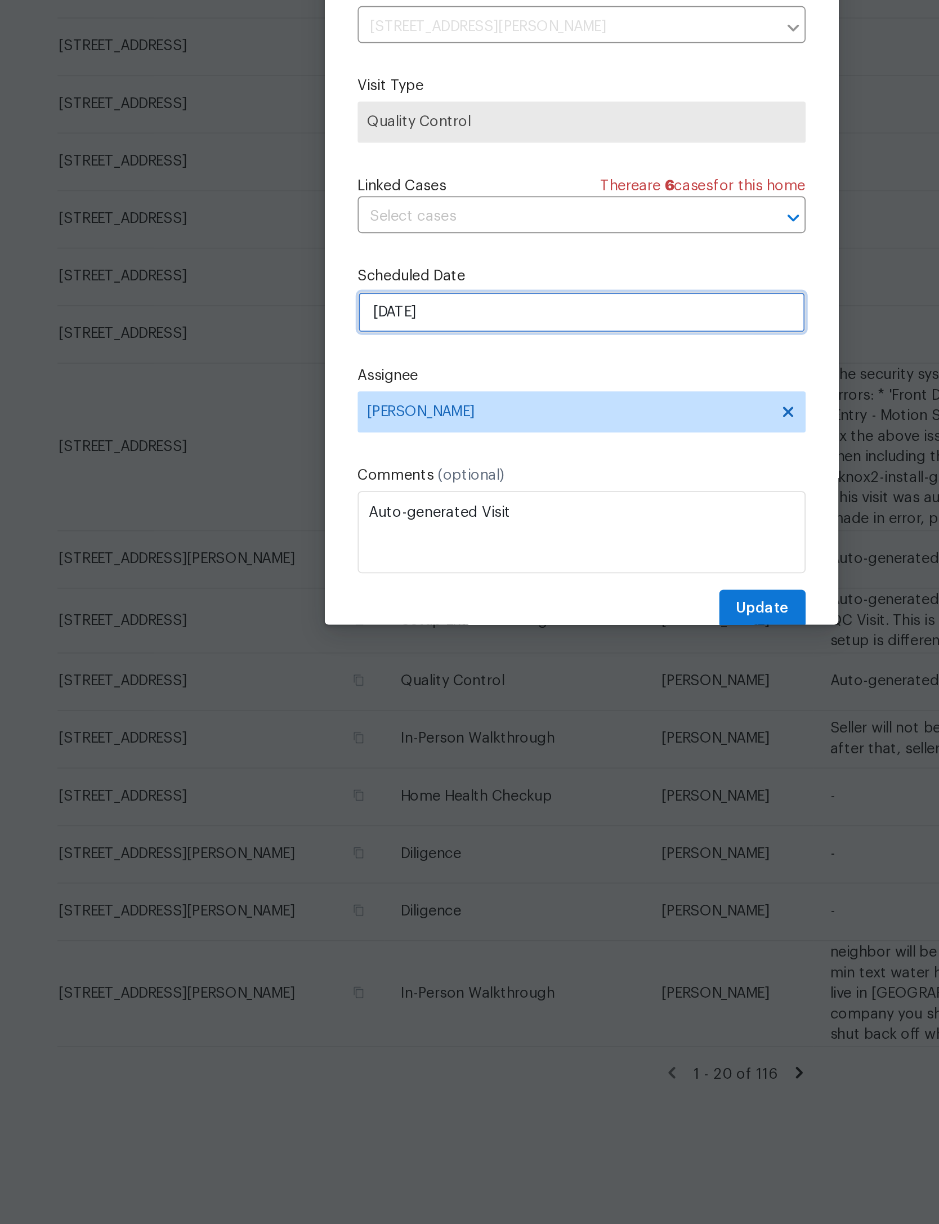
click at [347, 627] on input "8/27/2025" at bounding box center [469, 638] width 245 height 23
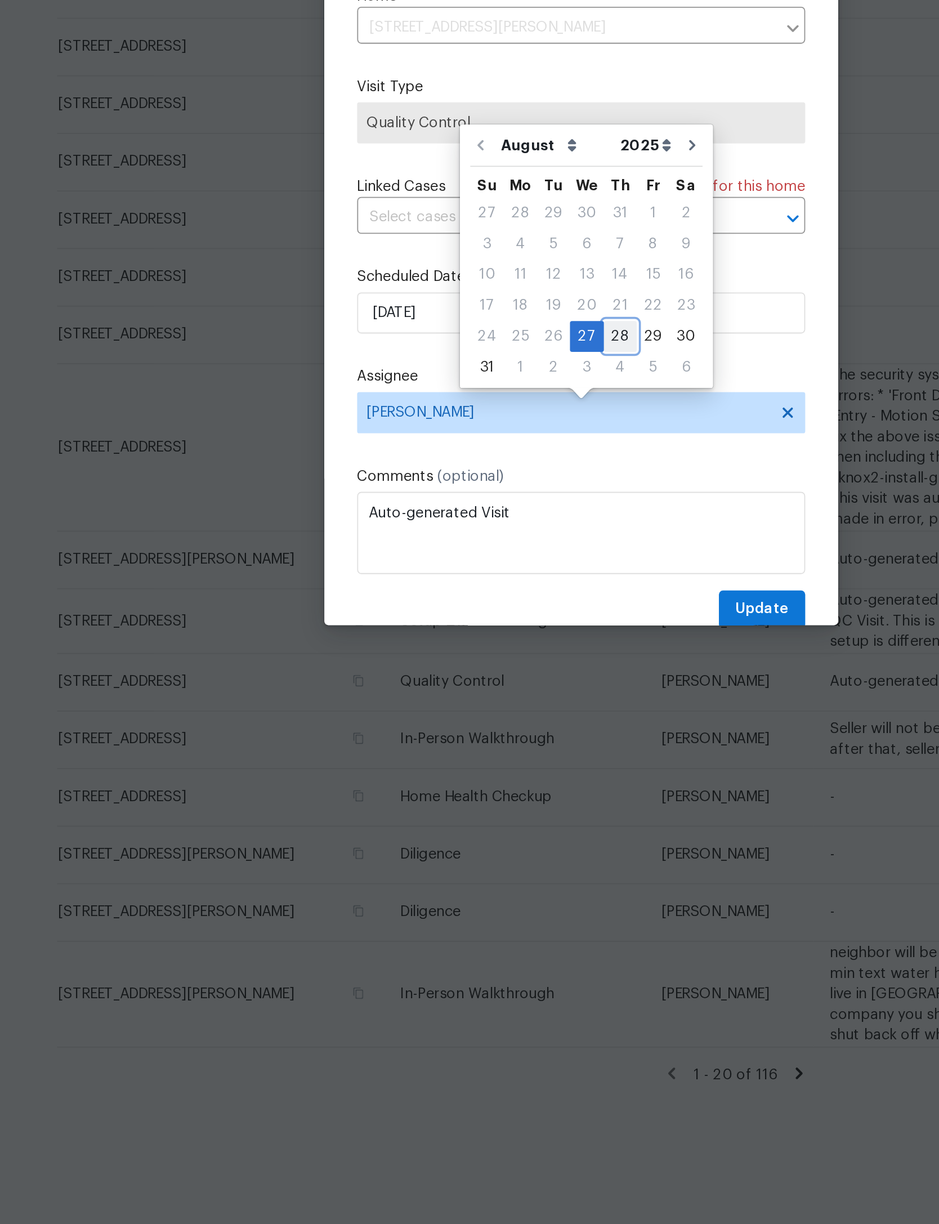
click at [482, 643] on div "28" at bounding box center [491, 651] width 18 height 16
type input "8/28/2025"
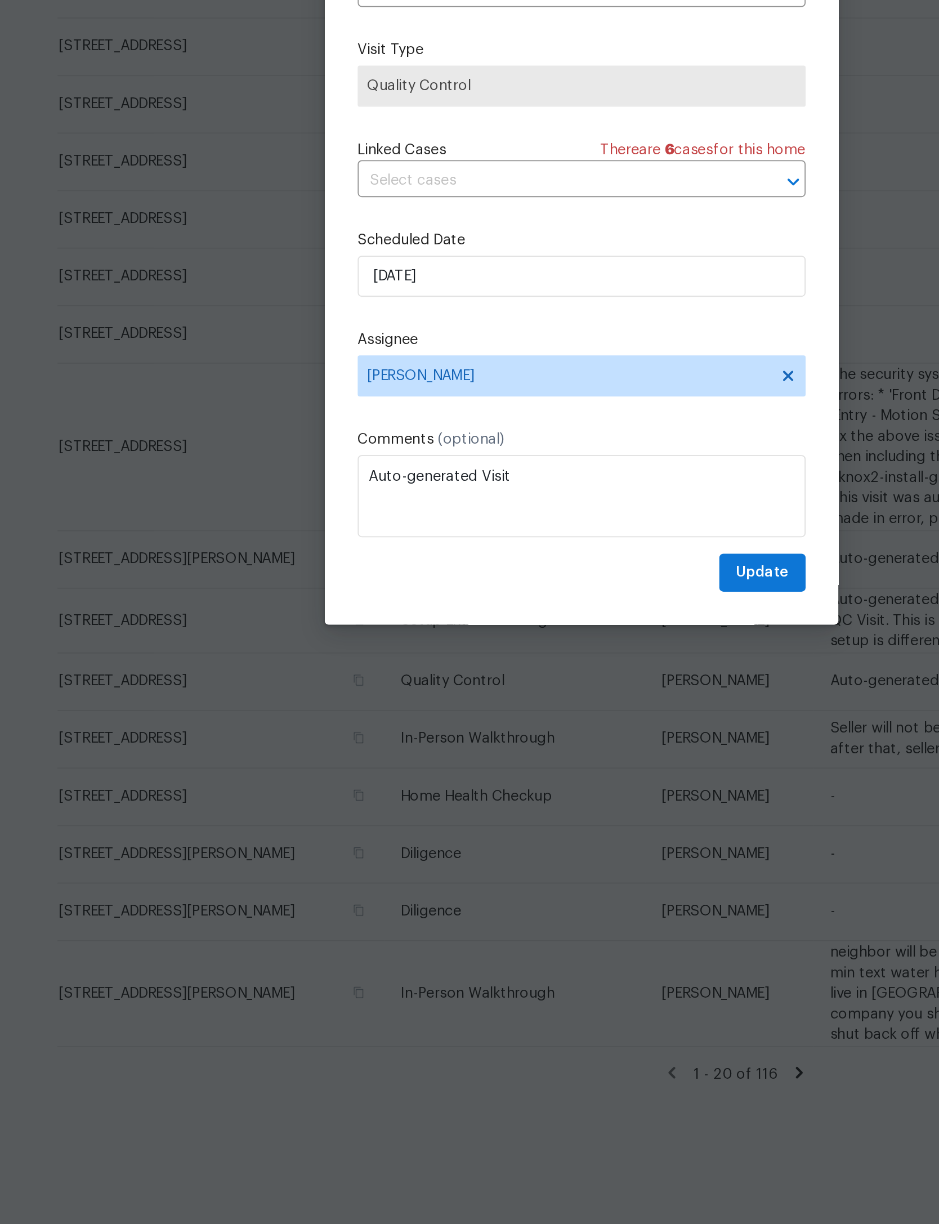
scroll to position [37, 0]
click at [554, 773] on span "Update" at bounding box center [568, 780] width 29 height 14
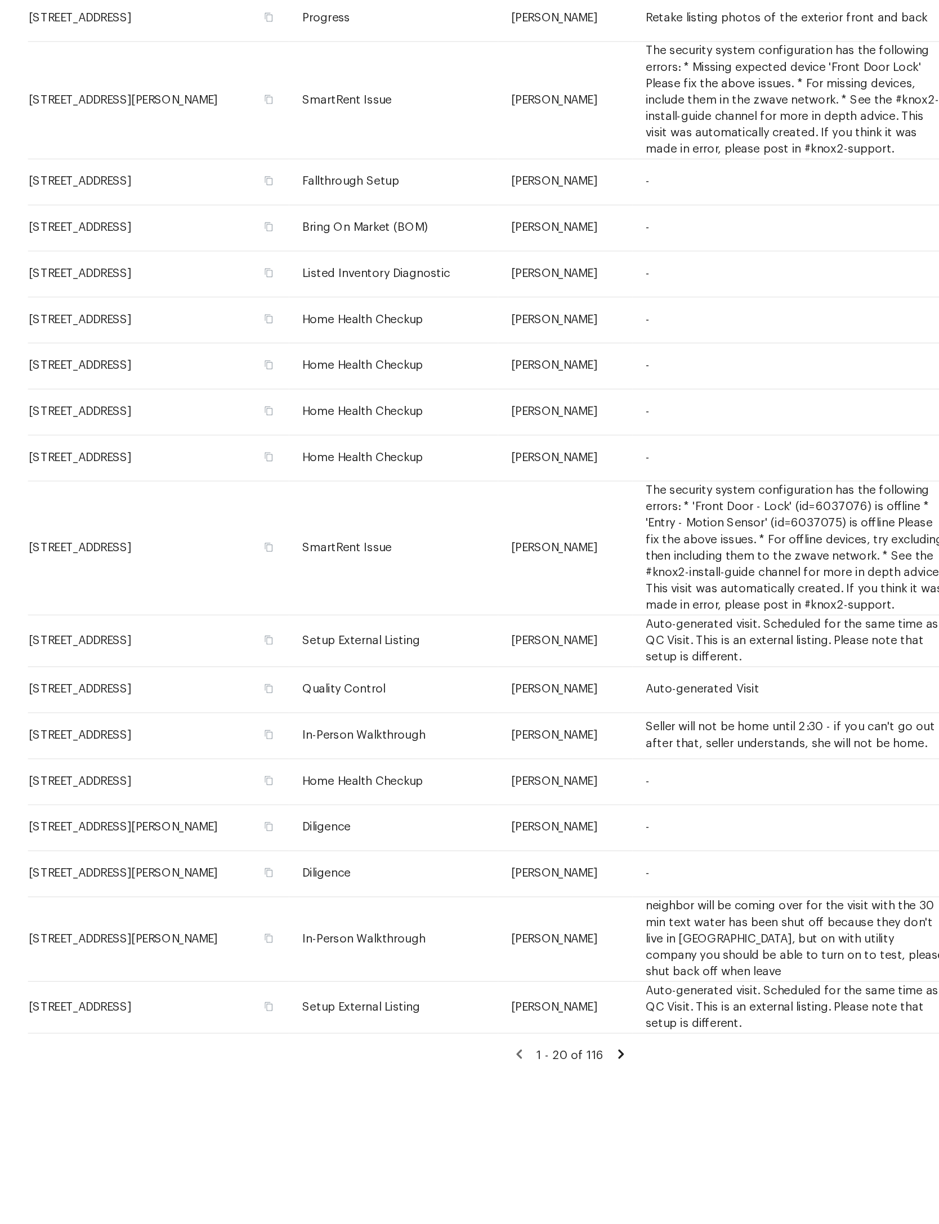
scroll to position [51, 0]
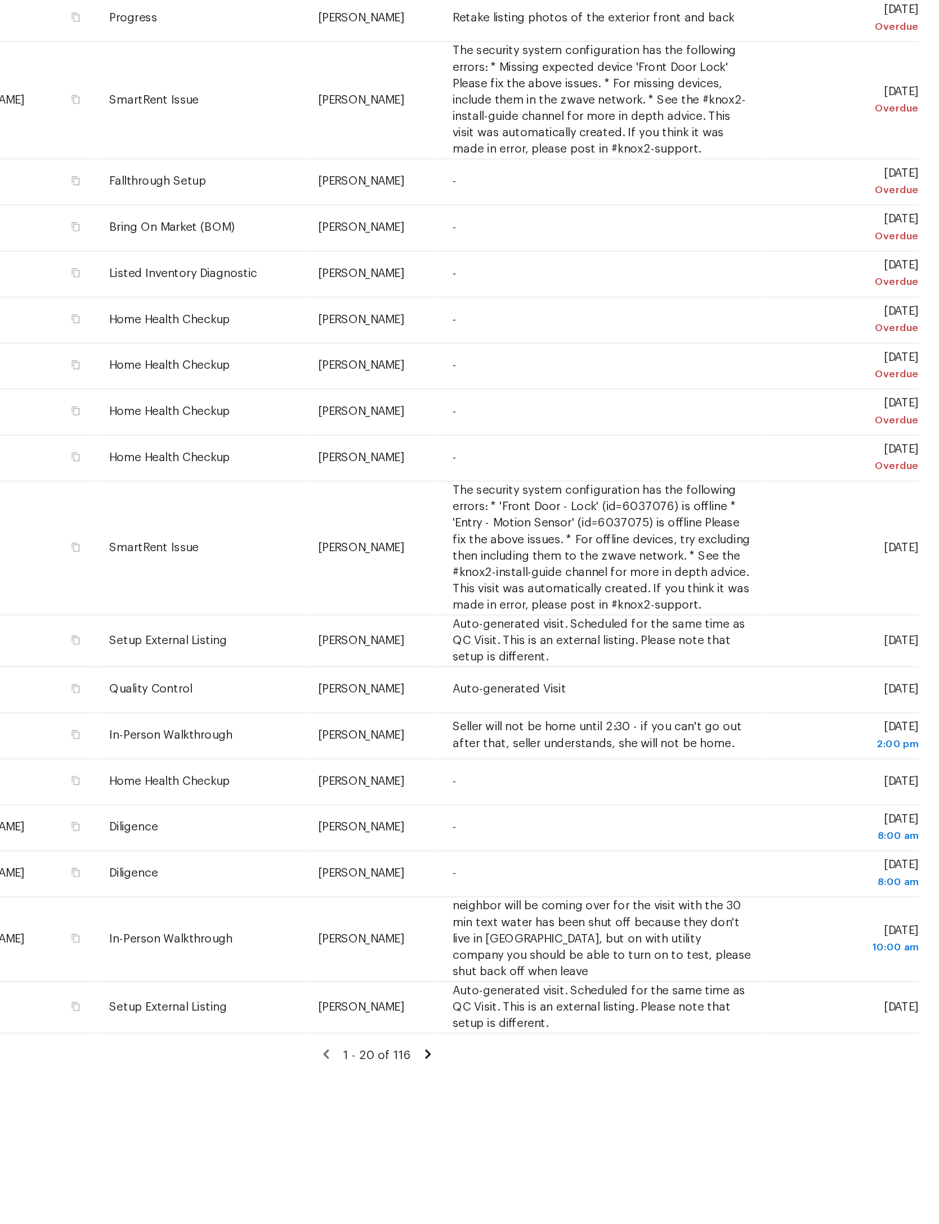
click at [597, 824] on td "Seller will not be home until 2:30 - if you can't go out after that, seller und…" at bounding box center [708, 840] width 223 height 32
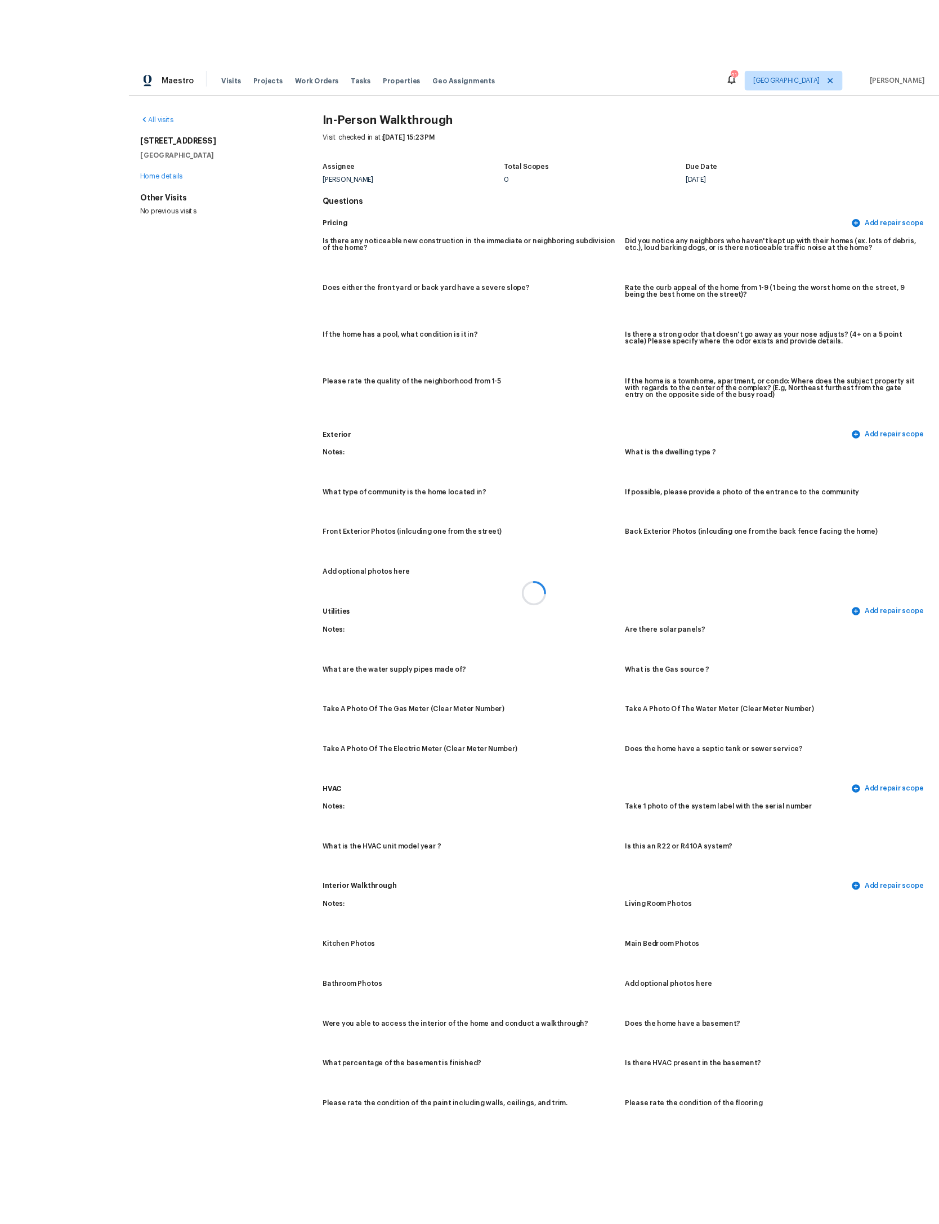
scroll to position [72, 0]
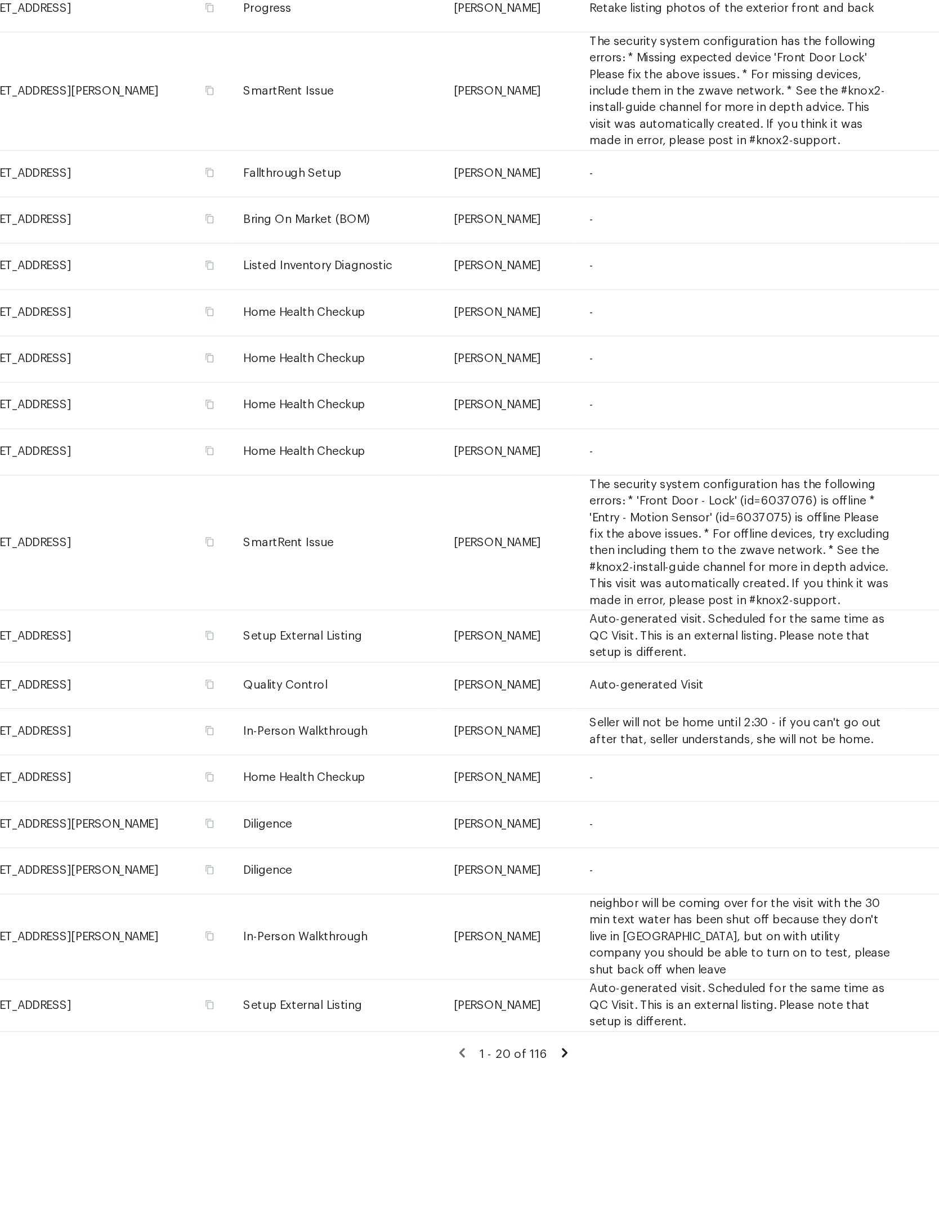
scroll to position [51, 0]
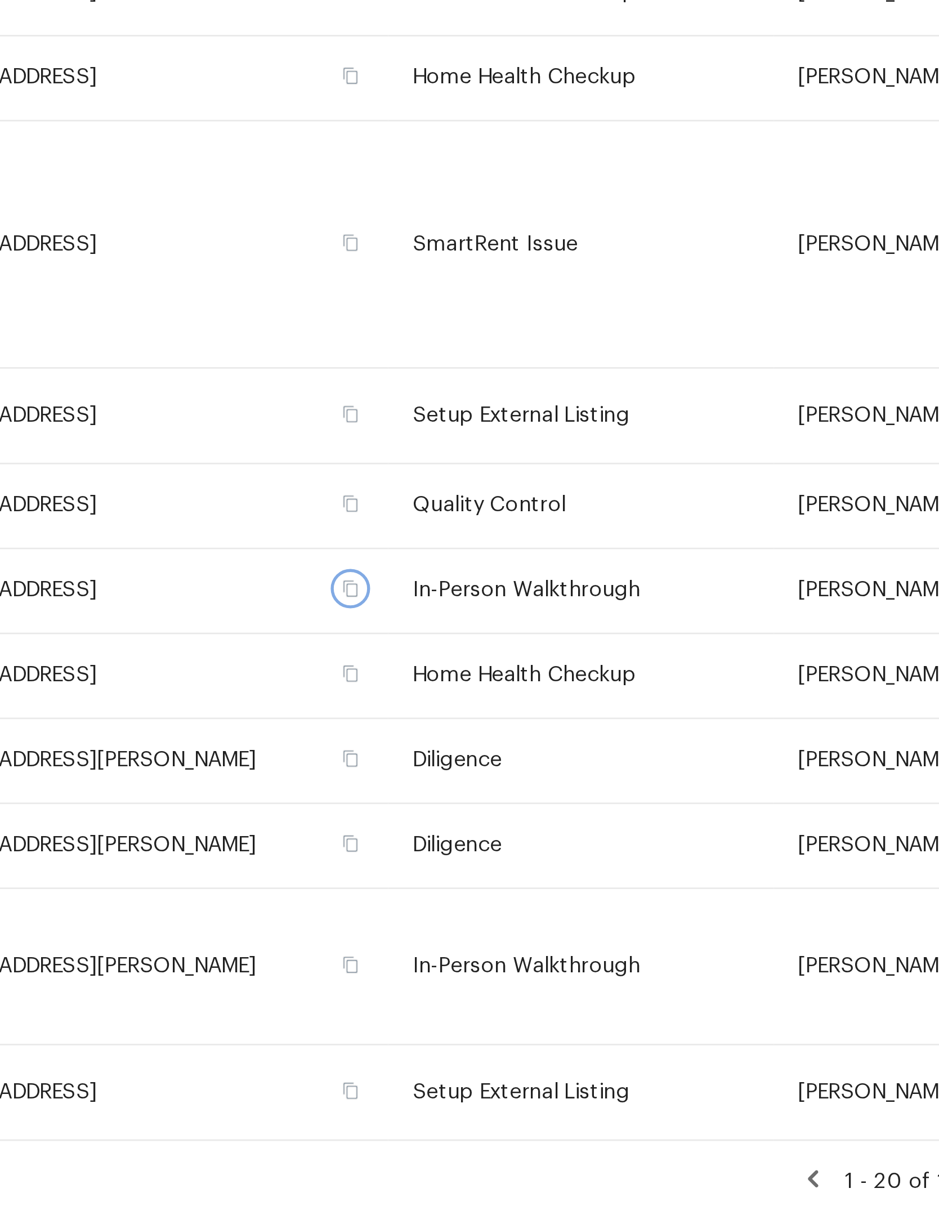
click at [344, 836] on icon "button" at bounding box center [347, 839] width 7 height 7
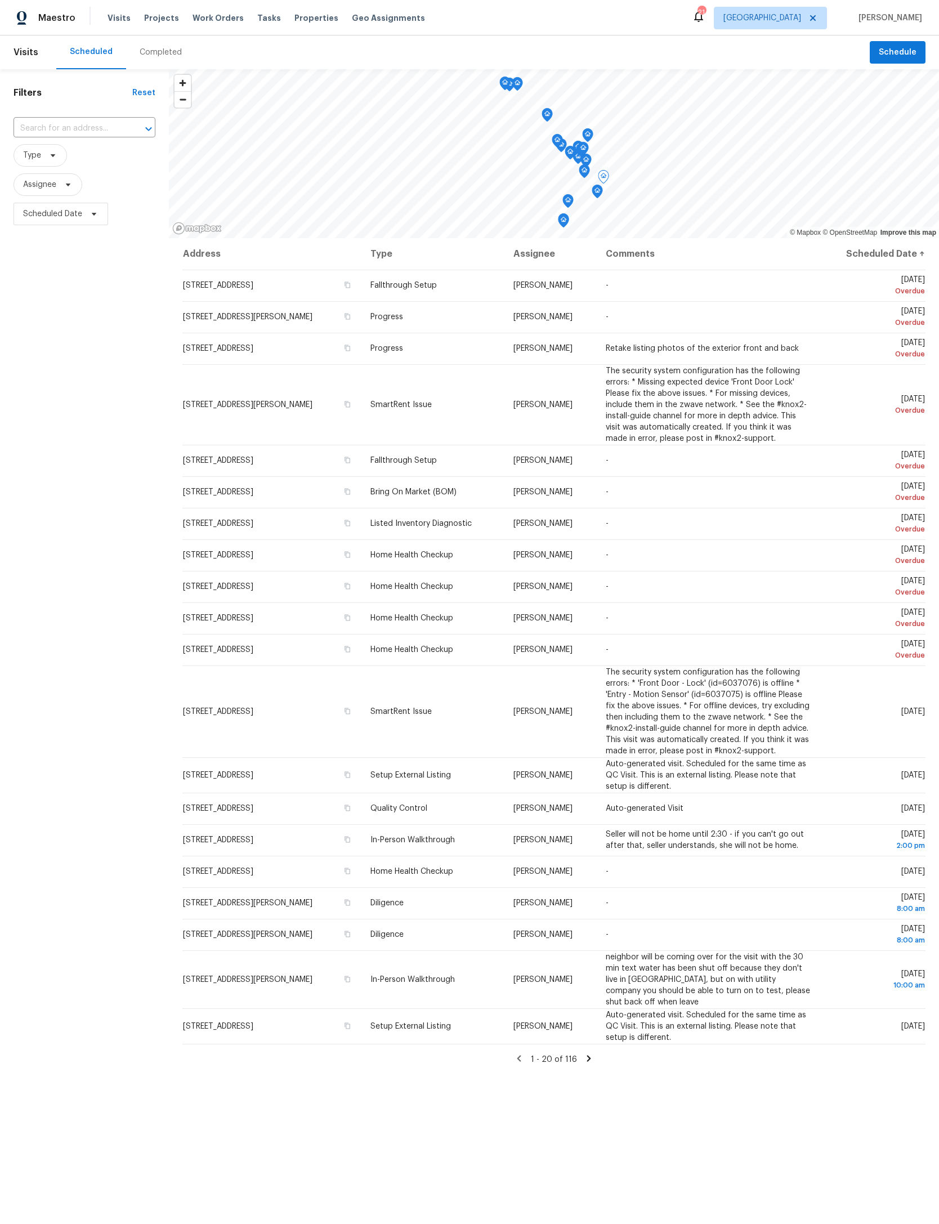
scroll to position [0, 0]
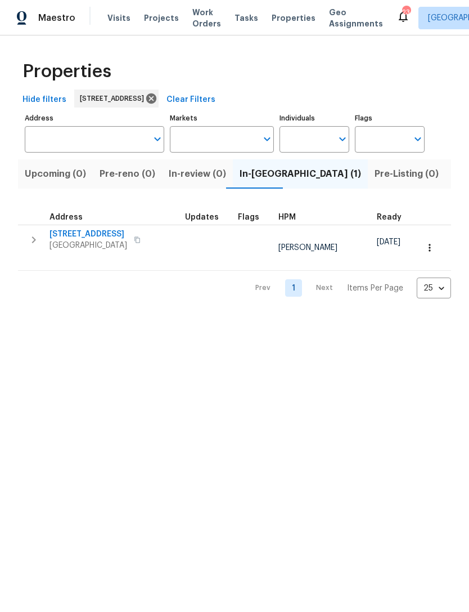
type input "[STREET_ADDRESS]"
click at [72, 231] on span "[STREET_ADDRESS]" at bounding box center [89, 234] width 78 height 11
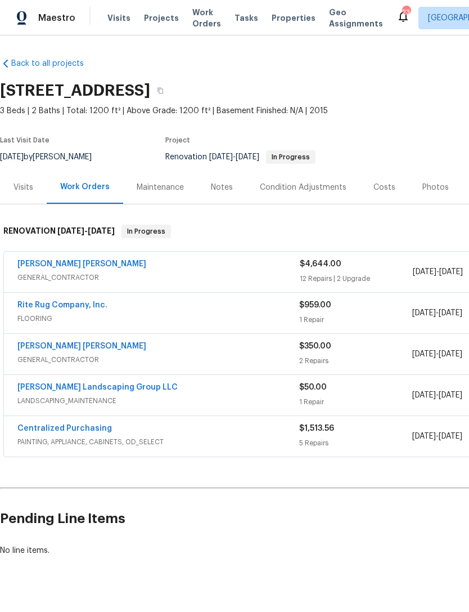
click at [92, 263] on link "[PERSON_NAME] [PERSON_NAME]" at bounding box center [81, 264] width 129 height 8
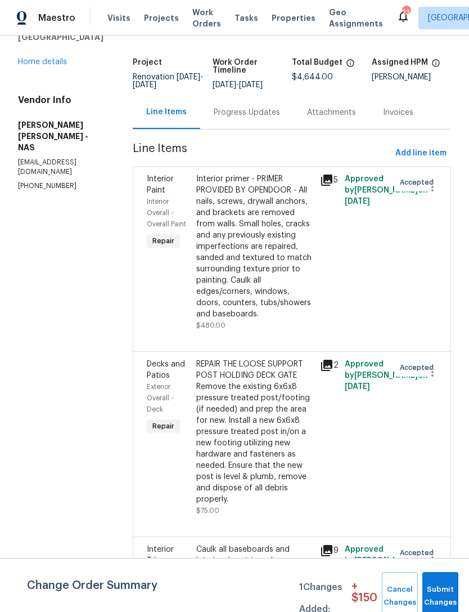
scroll to position [64, 0]
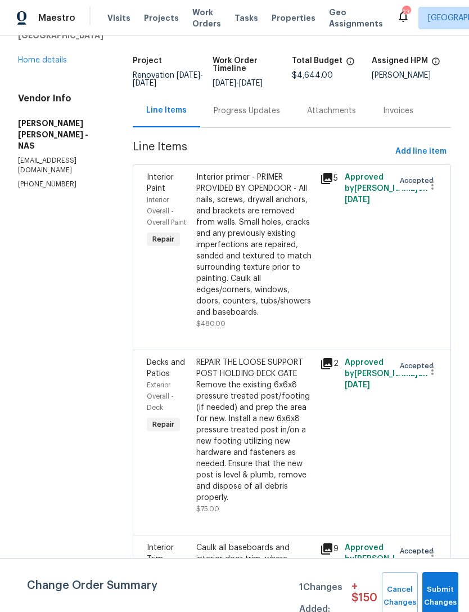
click at [281, 276] on div "Interior primer - PRIMER PROVIDED BY OPENDOOR - All nails, screws, drywall anch…" at bounding box center [254, 245] width 117 height 146
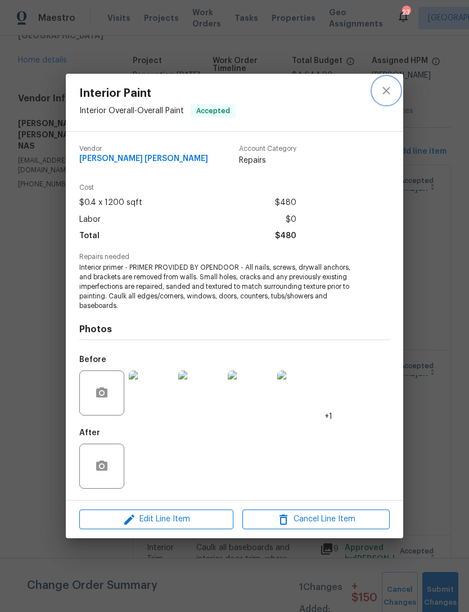
click at [387, 91] on icon "close" at bounding box center [387, 91] width 14 height 14
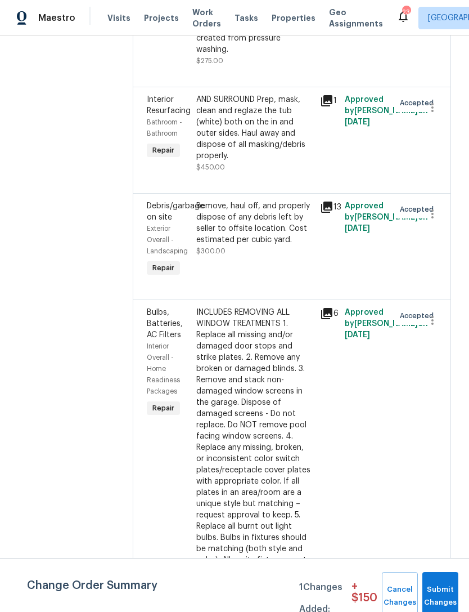
scroll to position [1117, 0]
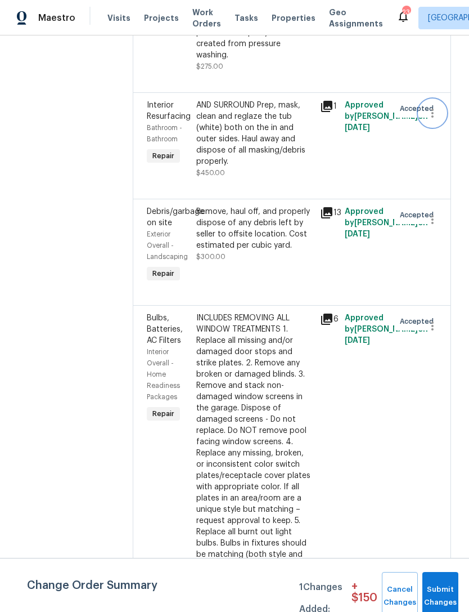
click at [434, 118] on icon "button" at bounding box center [433, 113] width 2 height 9
click at [440, 147] on li "Cancel" at bounding box center [438, 147] width 43 height 19
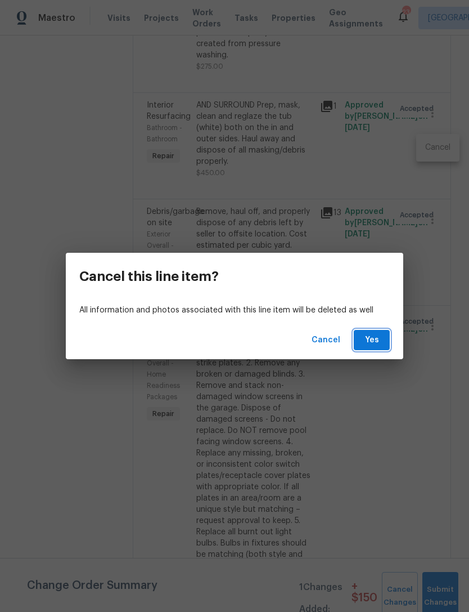
click at [374, 341] on span "Yes" at bounding box center [372, 340] width 18 height 14
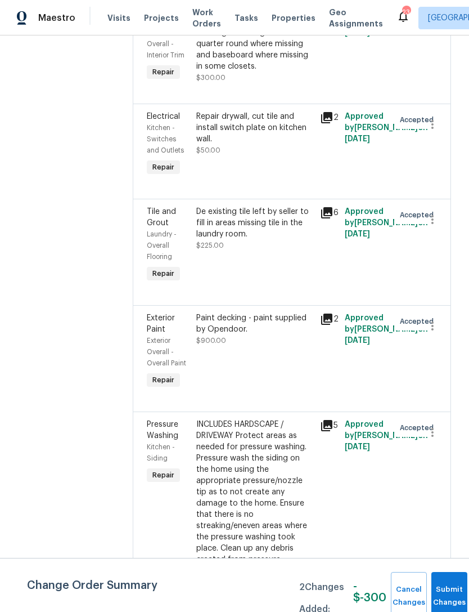
scroll to position [605, 0]
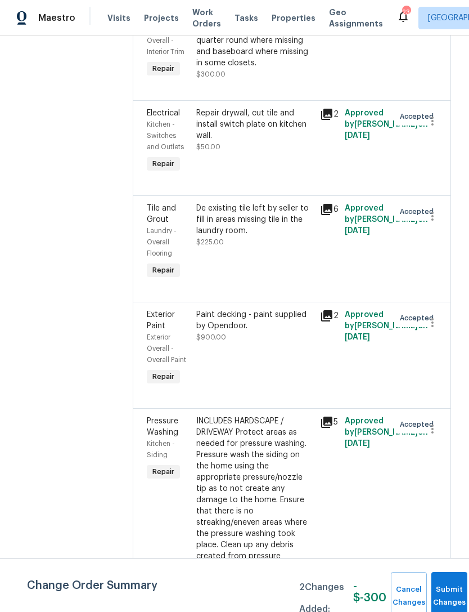
click at [285, 279] on div "De existing tile left by seller to fill in areas missing tile in the laundry ro…" at bounding box center [255, 242] width 124 height 86
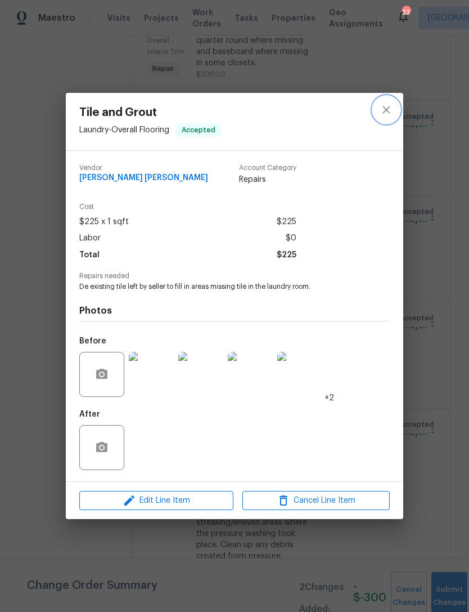
click at [388, 109] on icon "close" at bounding box center [387, 110] width 14 height 14
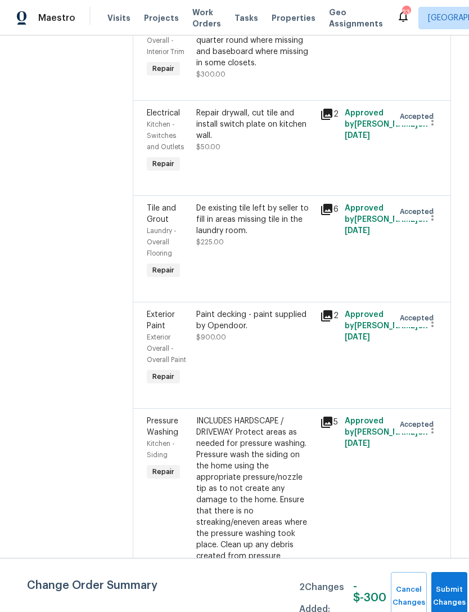
click at [297, 236] on div "De existing tile left by seller to fill in areas missing tile in the laundry ro…" at bounding box center [254, 220] width 117 height 34
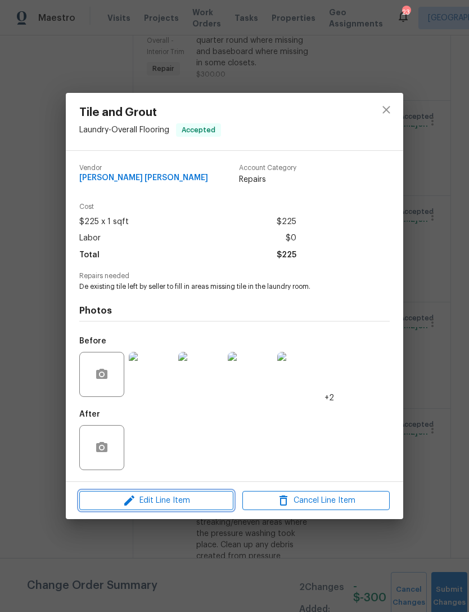
click at [195, 505] on span "Edit Line Item" at bounding box center [156, 501] width 147 height 14
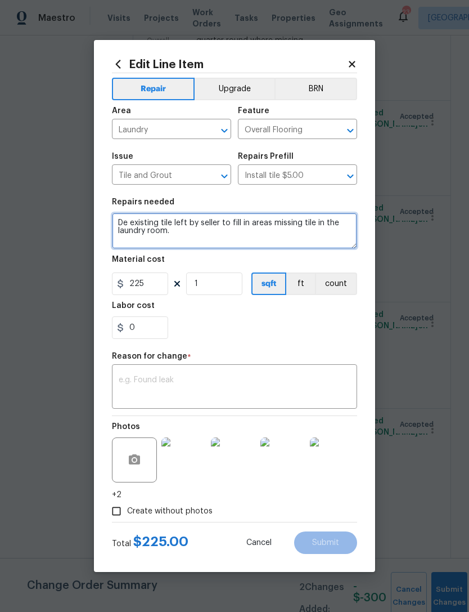
click at [131, 223] on textarea "De existing tile left by seller to fill in areas missing tile in the laundry ro…" at bounding box center [234, 231] width 245 height 36
type textarea "Use the existing tile left by seller to fill in areas missing tile in the laund…"
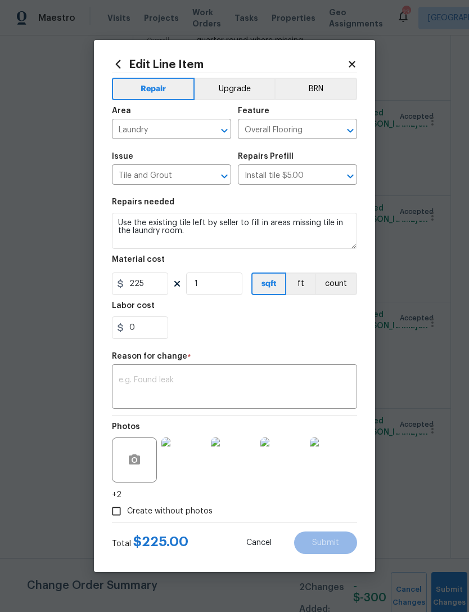
click at [237, 321] on div "0" at bounding box center [234, 327] width 245 height 23
click at [246, 394] on textarea at bounding box center [235, 388] width 232 height 24
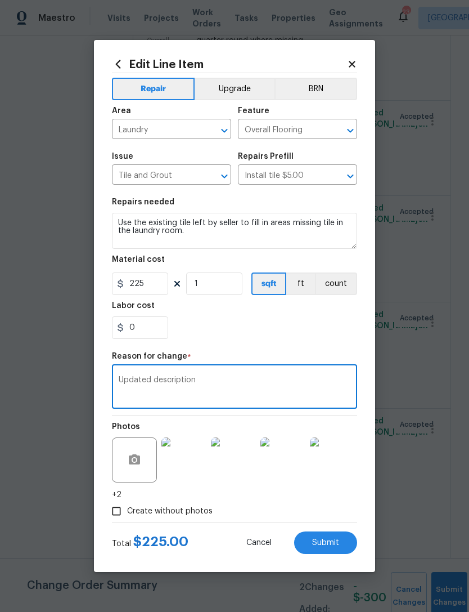
type textarea "Updated description"
click at [241, 336] on div "0" at bounding box center [234, 327] width 245 height 23
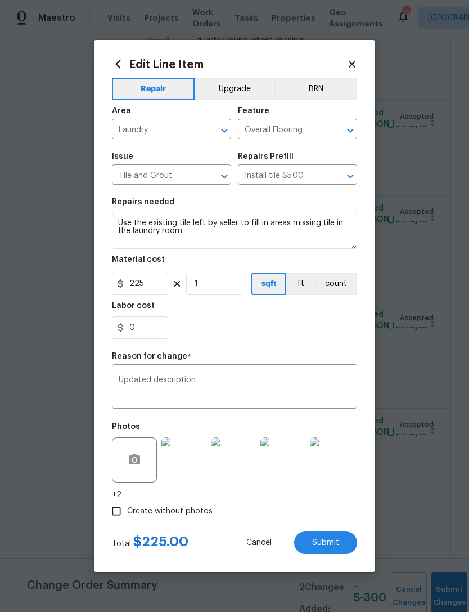
click at [324, 553] on button "Submit" at bounding box center [325, 542] width 63 height 23
type textarea "De existing tile left by seller to fill in areas missing tile in the laundry ro…"
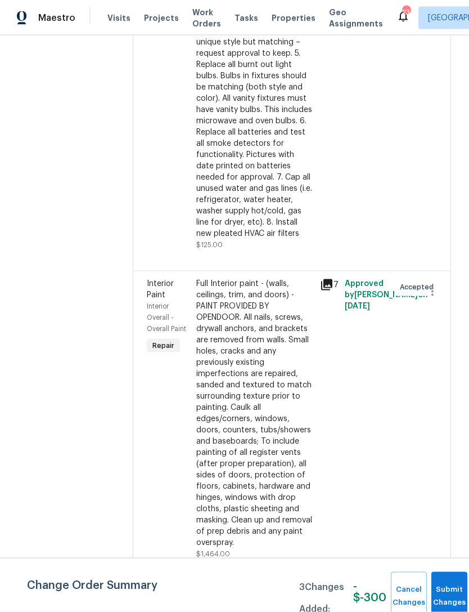
scroll to position [36, 0]
click at [272, 386] on div "Full Interior paint - (walls, ceilings, trim, and doors) - PAINT PROVIDED BY OP…" at bounding box center [254, 413] width 117 height 270
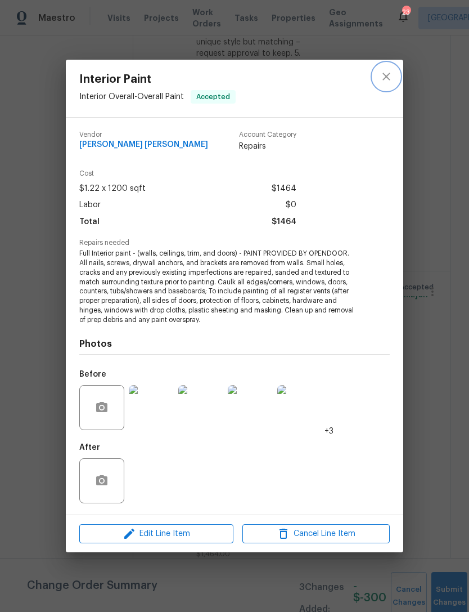
click at [393, 79] on button "close" at bounding box center [386, 76] width 27 height 27
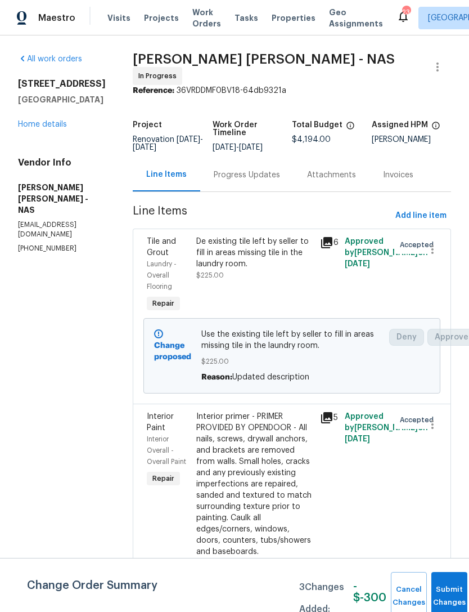
scroll to position [0, 0]
